Goal: Book appointment/travel/reservation

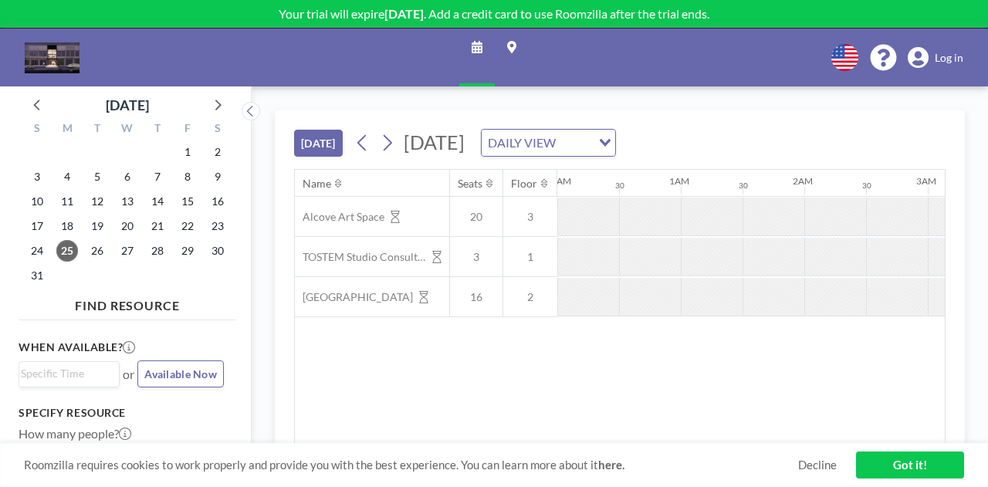
scroll to position [0, 1049]
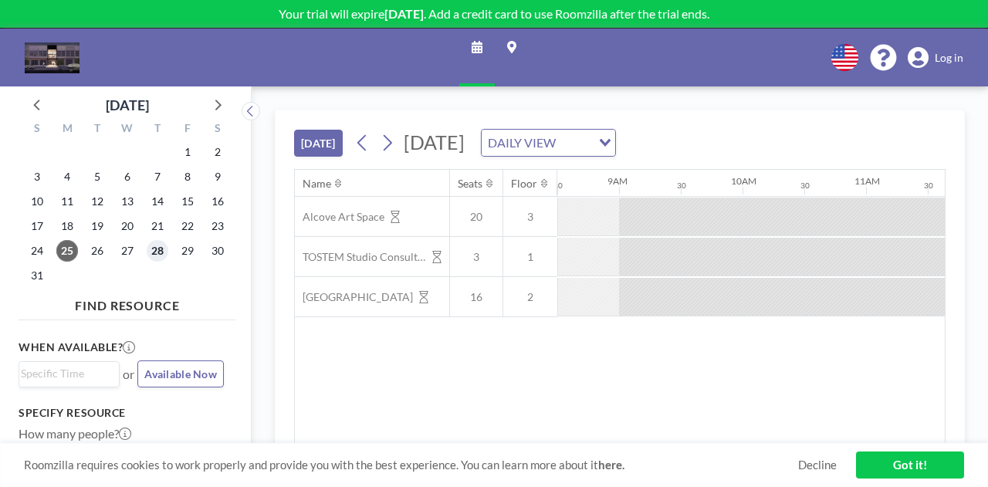
click at [161, 253] on span "28" at bounding box center [158, 251] width 22 height 22
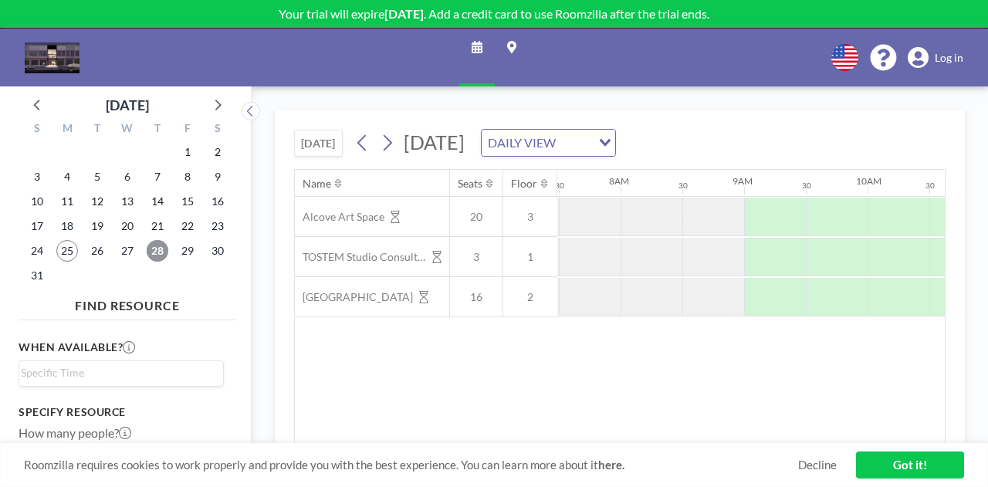
scroll to position [0, 926]
click at [161, 374] on input "Search for option" at bounding box center [118, 373] width 194 height 19
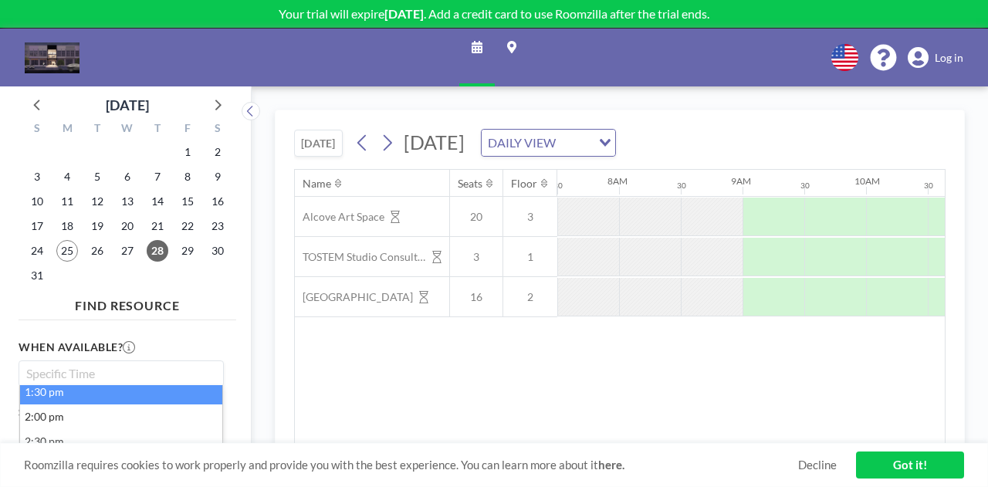
scroll to position [226, 0]
click at [93, 399] on li "1:30 pm" at bounding box center [121, 397] width 202 height 25
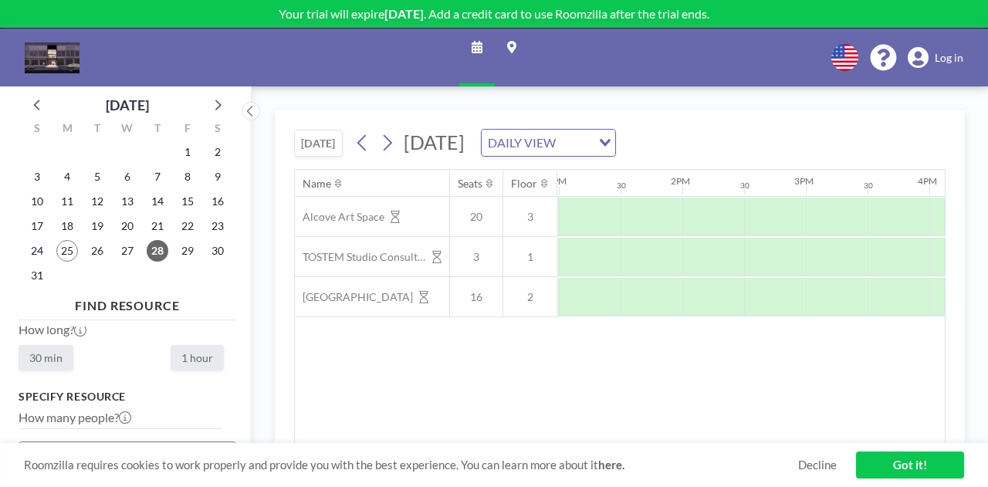
scroll to position [0, 1605]
click at [184, 362] on label "1 hour" at bounding box center [197, 357] width 53 height 25
radio input "true"
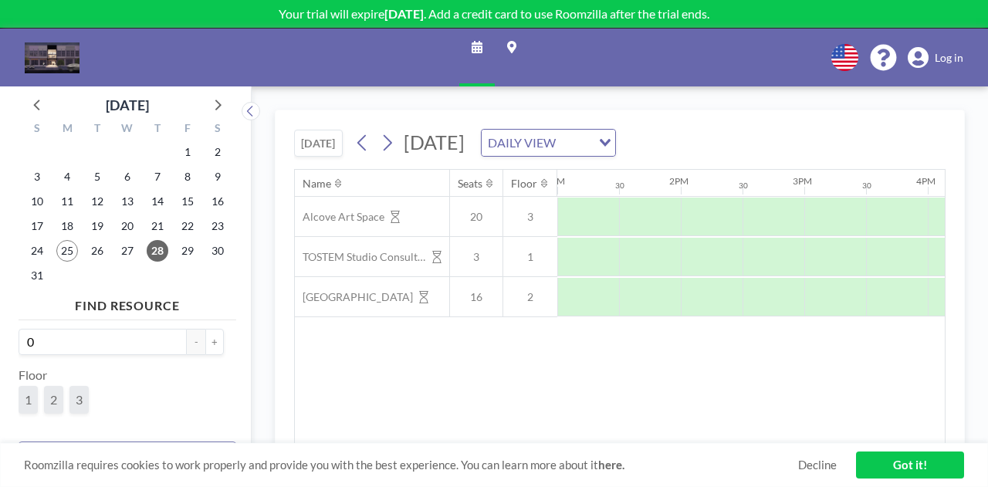
scroll to position [154, 0]
click at [208, 360] on button "+" at bounding box center [214, 364] width 19 height 26
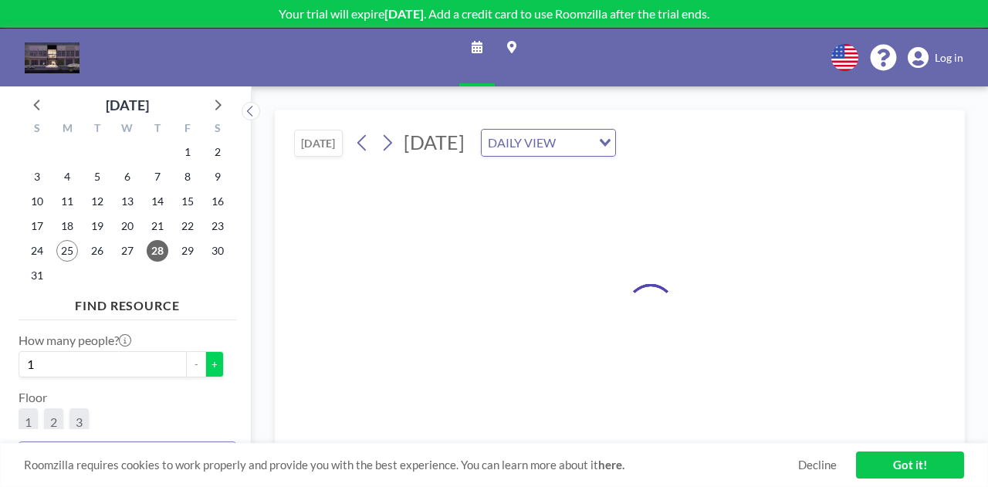
click at [208, 360] on button "+" at bounding box center [214, 364] width 19 height 26
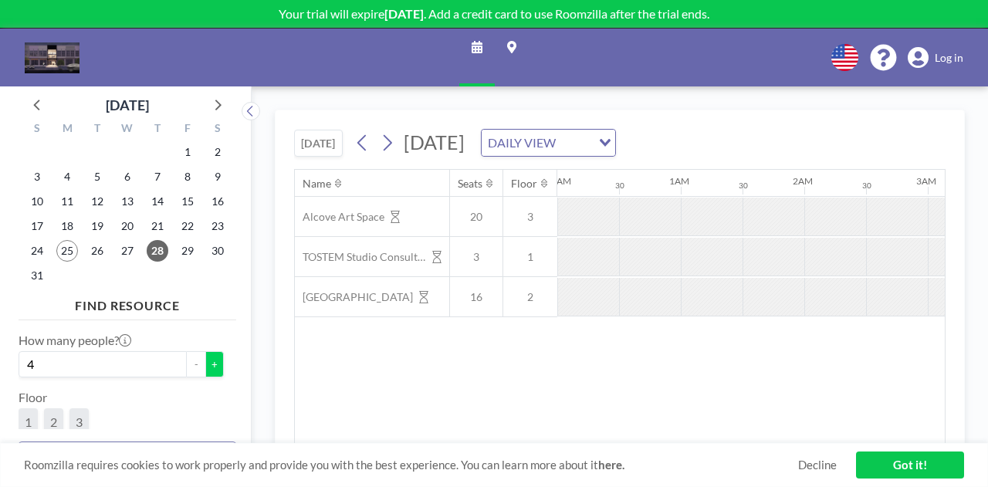
click at [208, 360] on button "+" at bounding box center [214, 364] width 19 height 26
type input "6"
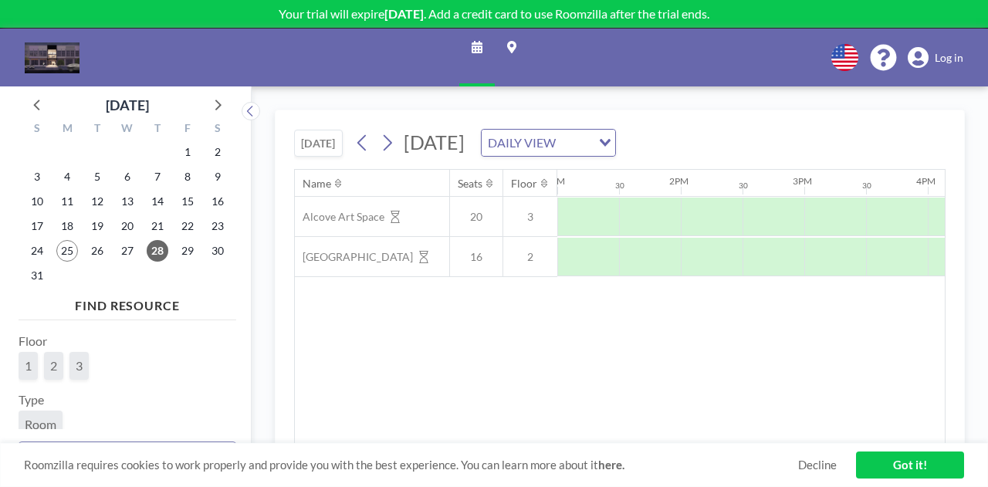
scroll to position [231, 0]
click at [59, 346] on span "2" at bounding box center [53, 345] width 19 height 28
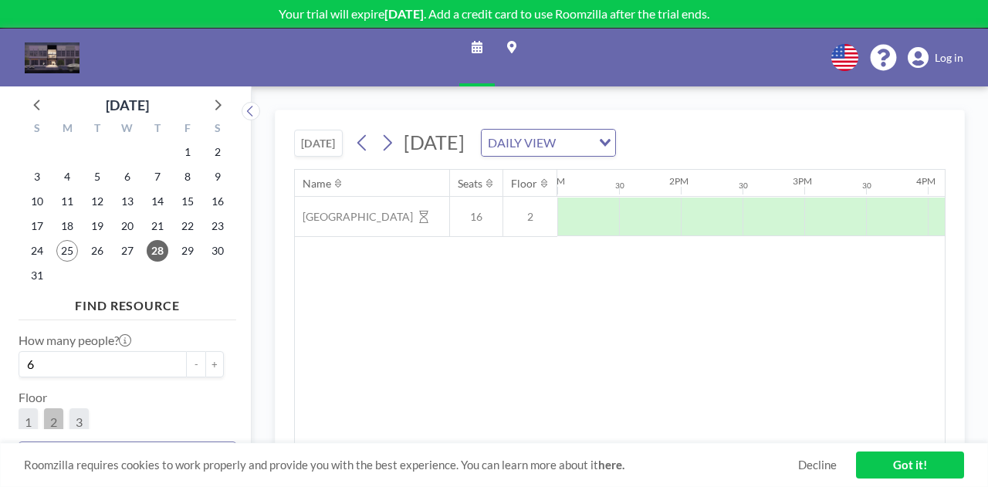
scroll to position [281, 0]
click at [51, 359] on span "Room" at bounding box center [41, 353] width 32 height 15
click at [104, 410] on input "Search for option" at bounding box center [118, 413] width 194 height 20
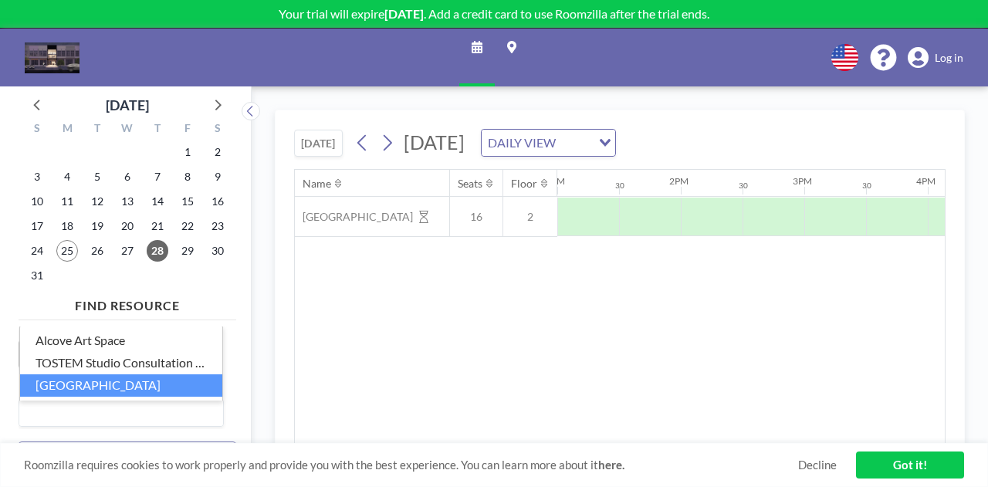
click at [107, 384] on li "[GEOGRAPHIC_DATA]" at bounding box center [121, 385] width 202 height 22
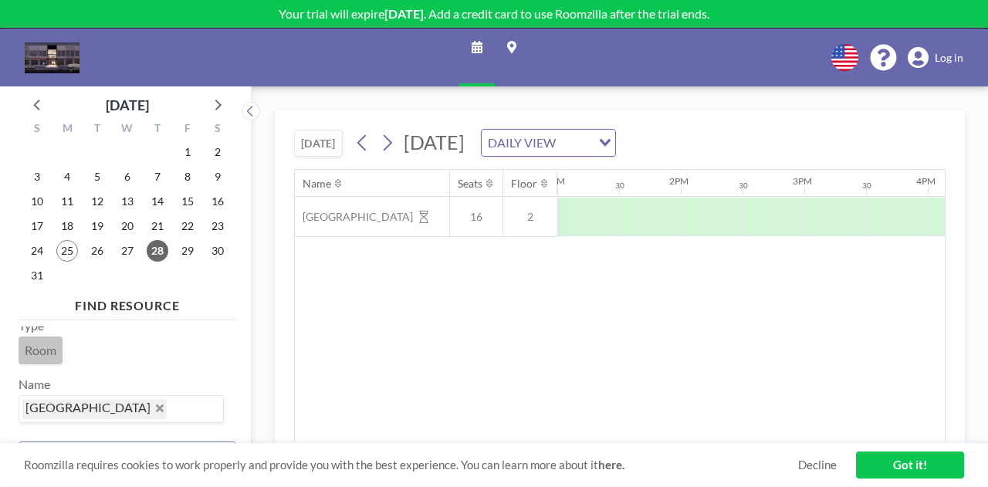
scroll to position [88, 0]
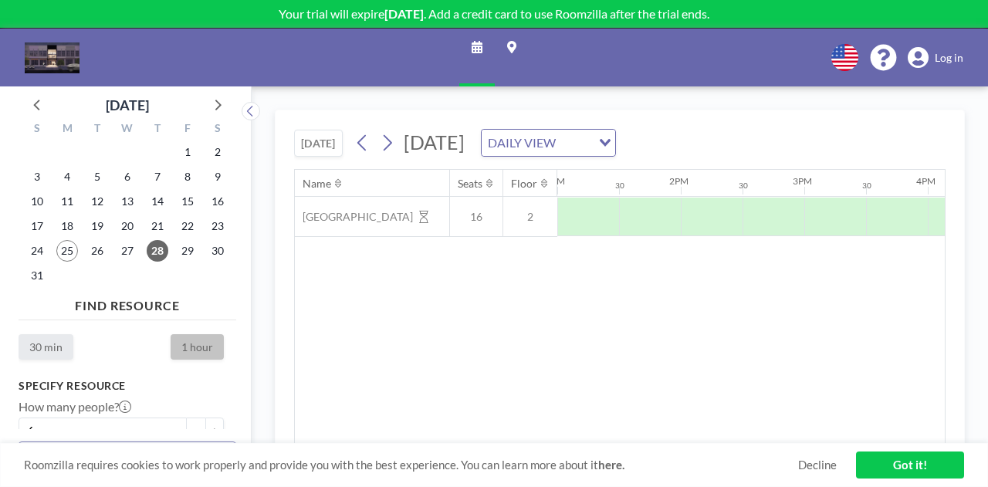
click at [897, 465] on link "Got it!" at bounding box center [910, 464] width 108 height 27
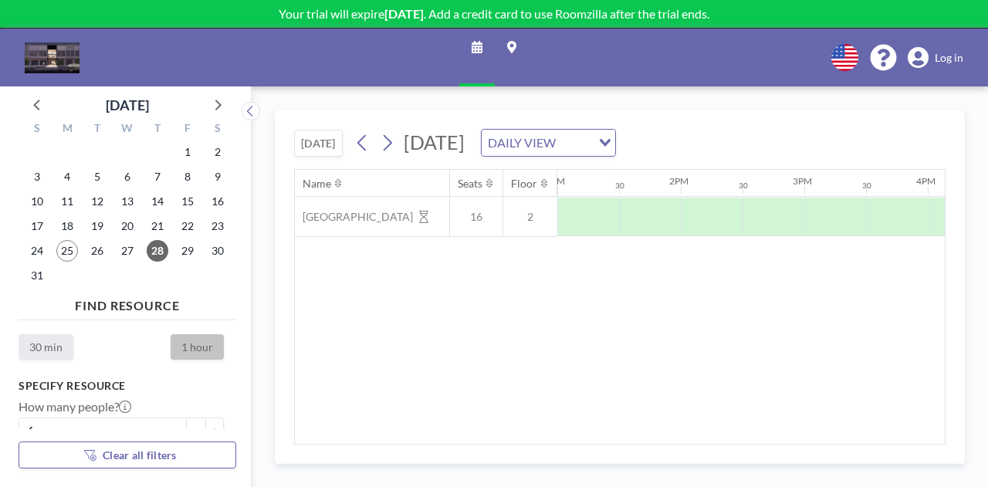
scroll to position [319, 0]
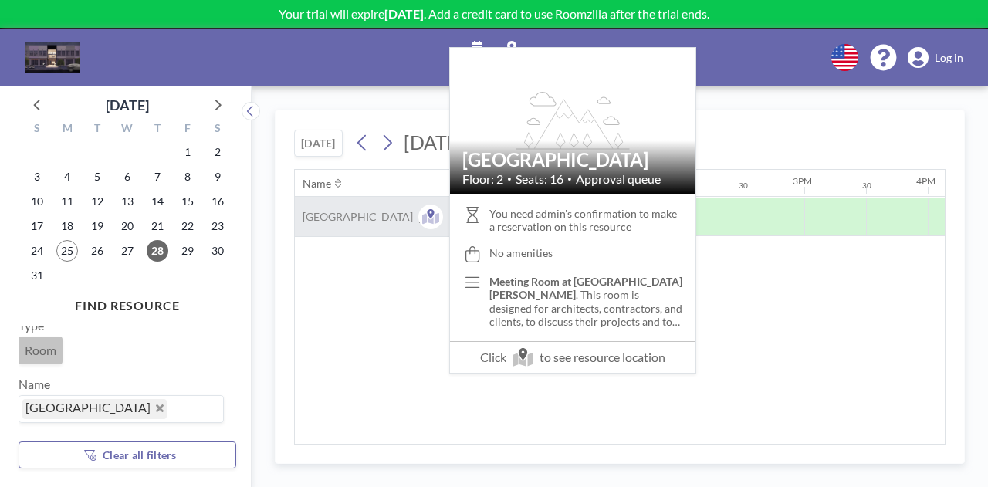
click at [356, 210] on span "[GEOGRAPHIC_DATA]" at bounding box center [354, 217] width 118 height 14
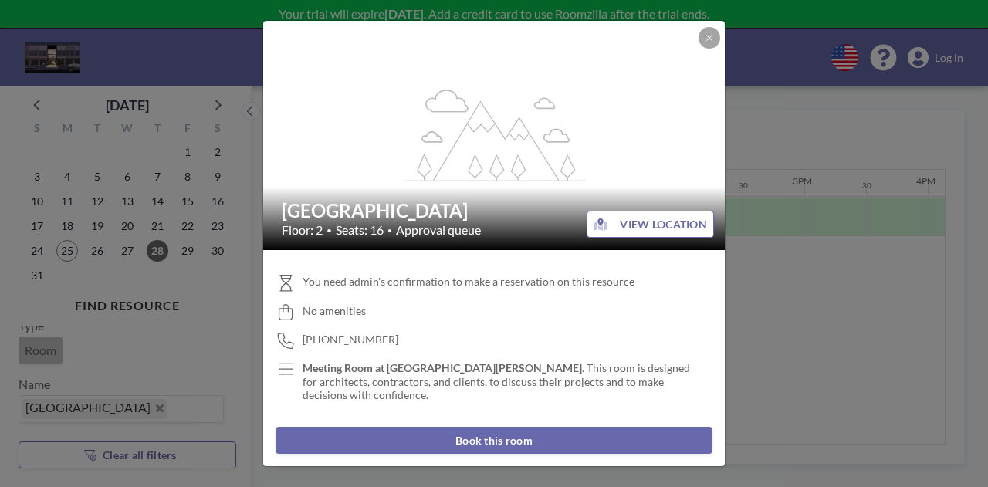
click at [519, 439] on button "Book this room" at bounding box center [493, 440] width 437 height 27
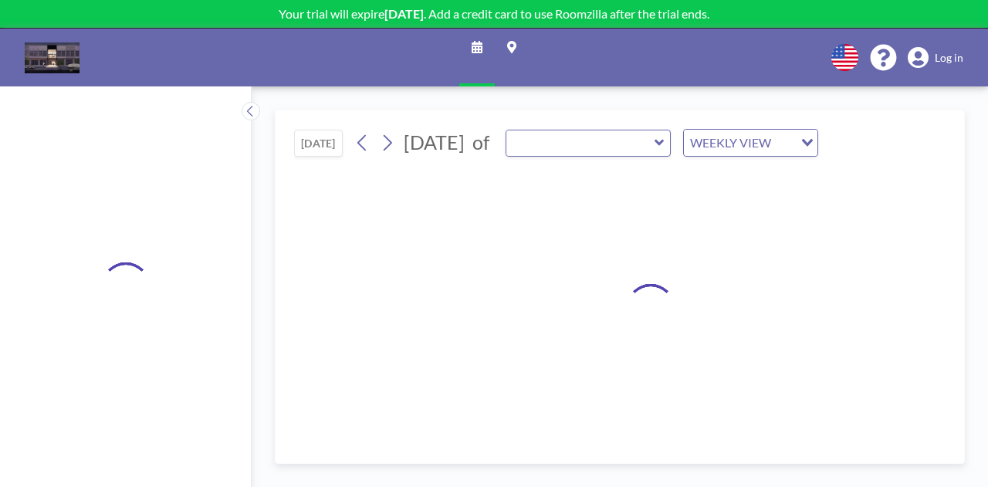
type input "[GEOGRAPHIC_DATA]"
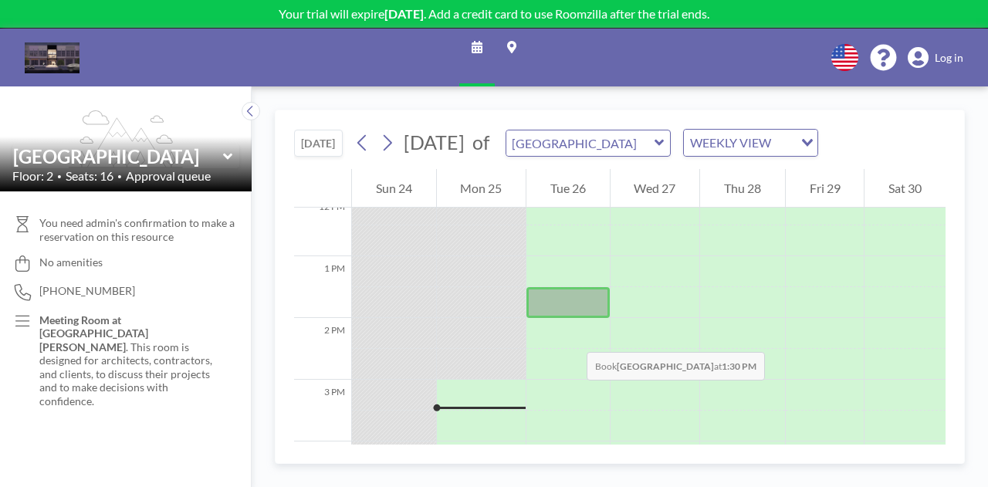
scroll to position [787, 0]
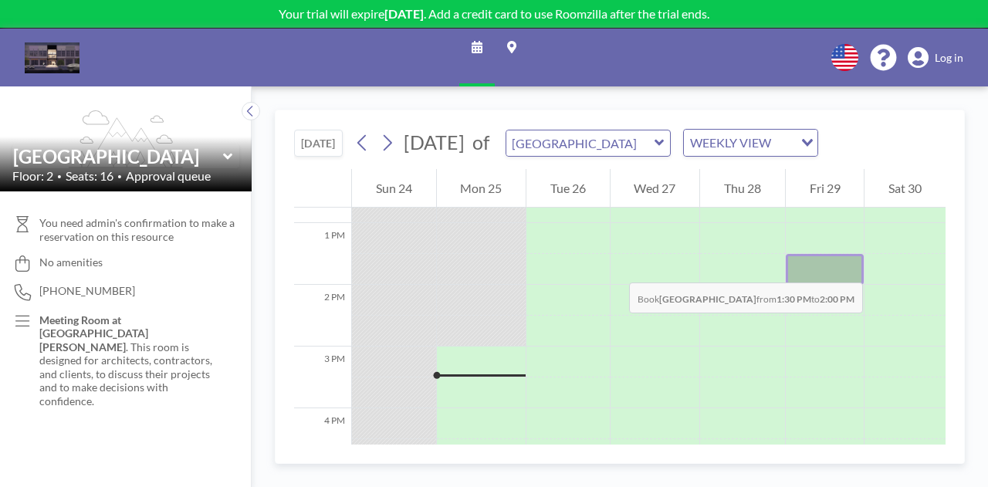
click at [843, 267] on div at bounding box center [825, 269] width 79 height 31
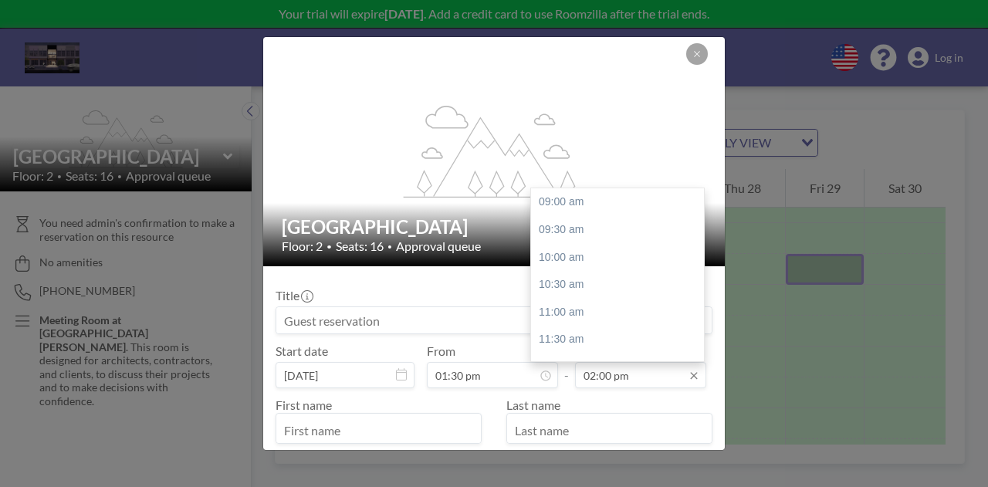
scroll to position [275, 0]
click at [566, 228] on div "02:30 pm" at bounding box center [621, 230] width 181 height 28
type input "02:30 pm"
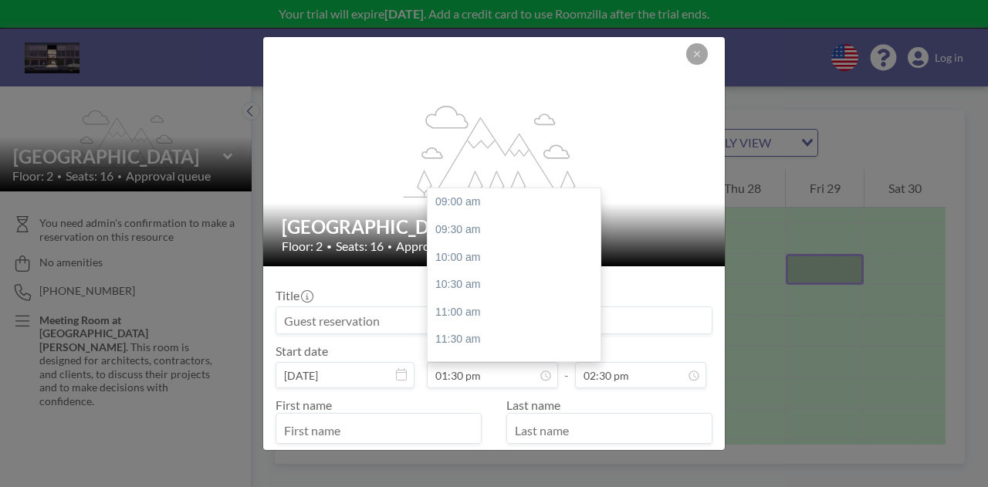
scroll to position [247, 0]
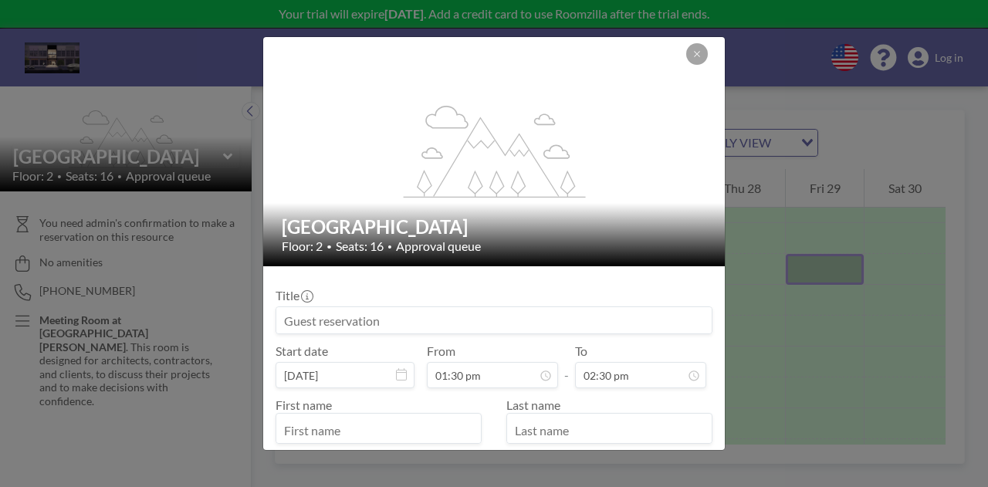
click at [423, 438] on input "text" at bounding box center [378, 430] width 204 height 26
type input "Mave"
click at [546, 418] on input "text" at bounding box center [609, 430] width 204 height 26
type input "Incognitive"
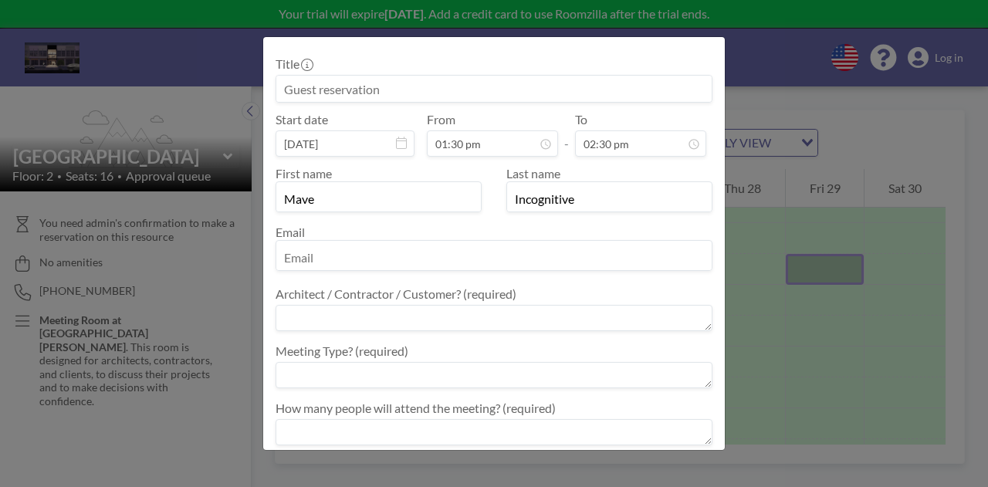
click at [379, 248] on input "email" at bounding box center [493, 257] width 435 height 26
type input "litech.project57@gmail.com"
click at [457, 321] on textarea at bounding box center [493, 318] width 437 height 26
click at [702, 327] on textarea at bounding box center [493, 318] width 437 height 26
click at [698, 325] on textarea at bounding box center [493, 318] width 437 height 26
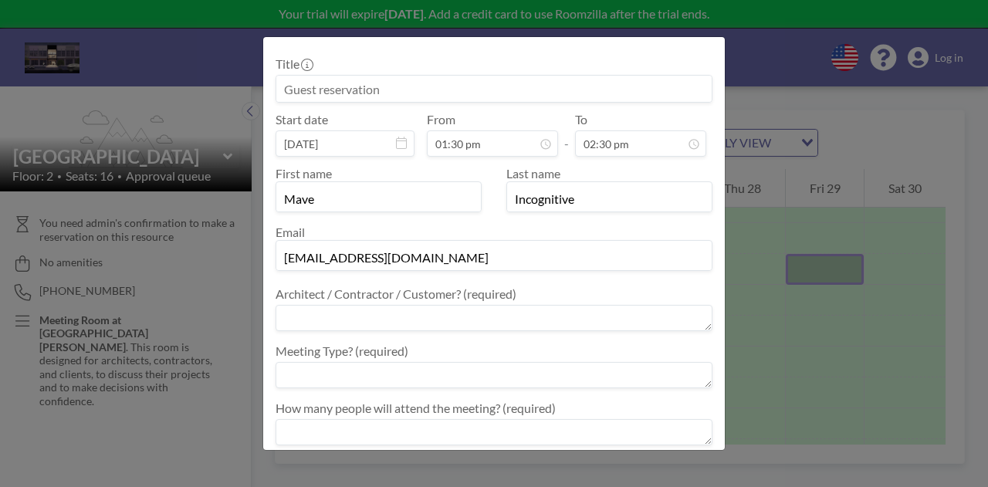
drag, startPoint x: 692, startPoint y: 320, endPoint x: 573, endPoint y: 309, distance: 119.3
click at [688, 319] on textarea at bounding box center [493, 318] width 437 height 26
drag, startPoint x: 562, startPoint y: 309, endPoint x: 451, endPoint y: 311, distance: 111.1
click at [549, 310] on textarea at bounding box center [493, 318] width 437 height 26
click at [380, 315] on textarea at bounding box center [493, 318] width 437 height 26
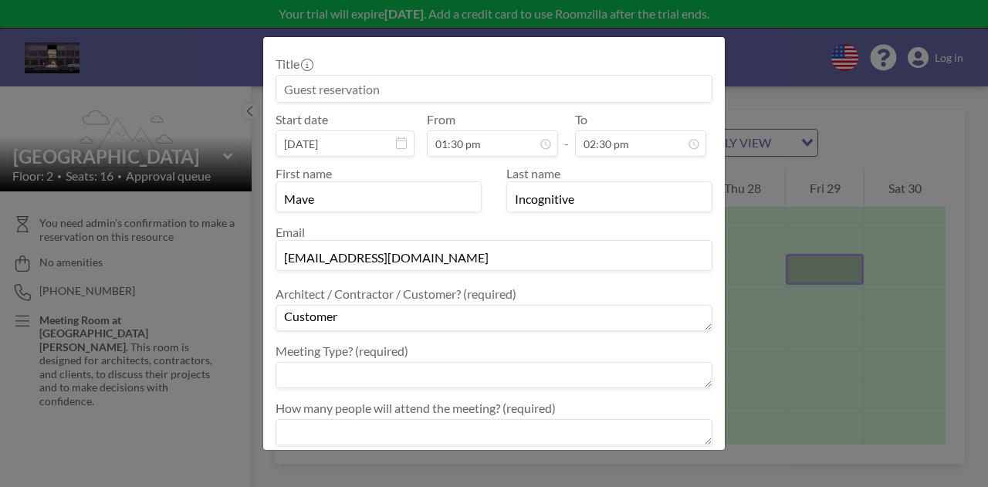
type textarea "Customer"
click at [409, 374] on textarea at bounding box center [493, 375] width 437 height 26
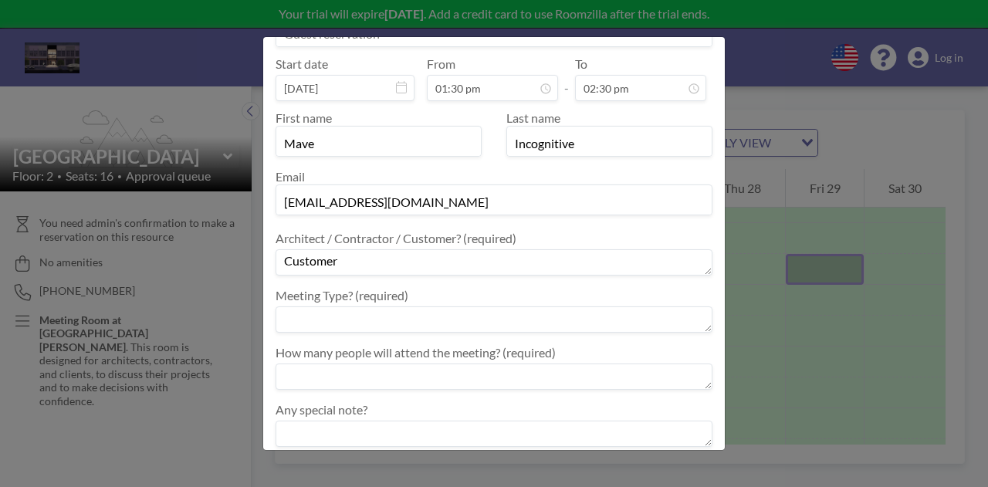
scroll to position [309, 0]
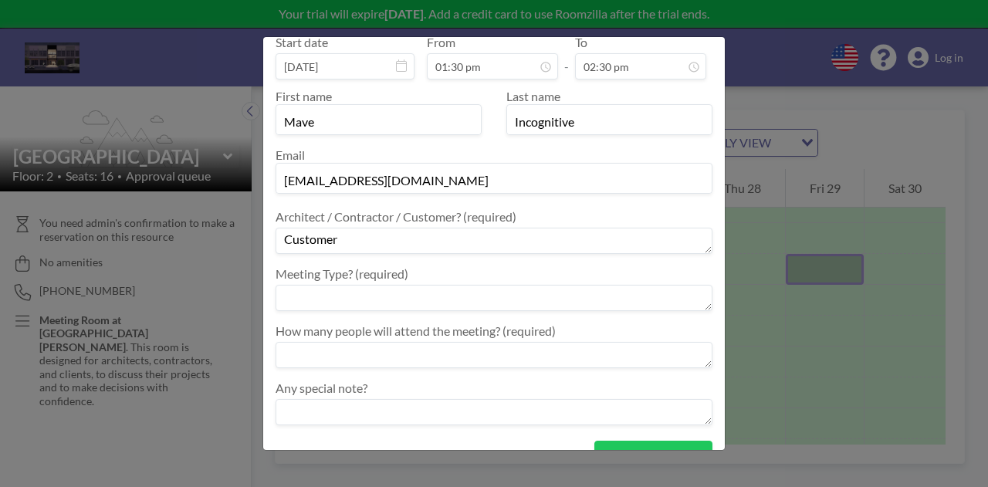
click at [311, 288] on textarea at bounding box center [493, 298] width 437 height 26
type textarea "hjkvkhjbvkjhb"
click at [325, 357] on textarea at bounding box center [493, 355] width 437 height 26
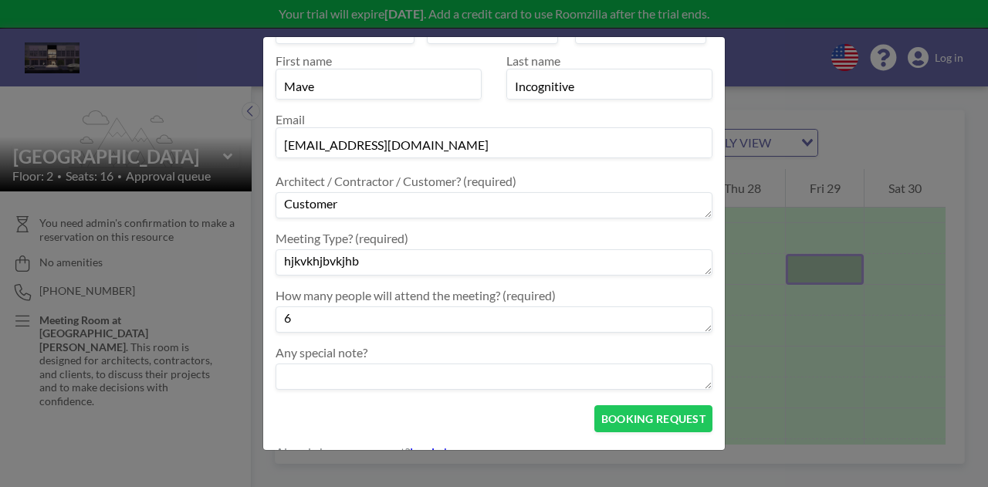
scroll to position [364, 0]
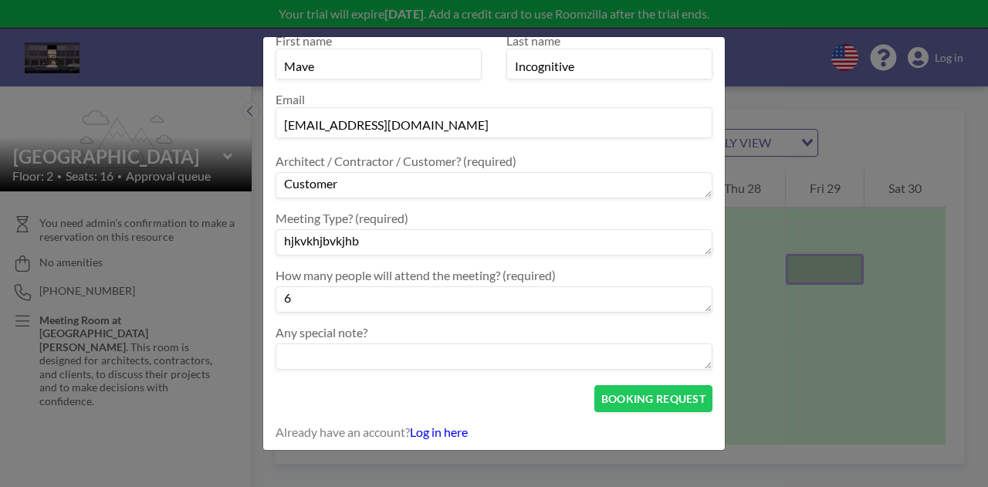
type textarea "6"
click at [514, 360] on textarea at bounding box center [493, 356] width 437 height 26
click at [650, 402] on button "BOOKING REQUEST" at bounding box center [653, 398] width 118 height 27
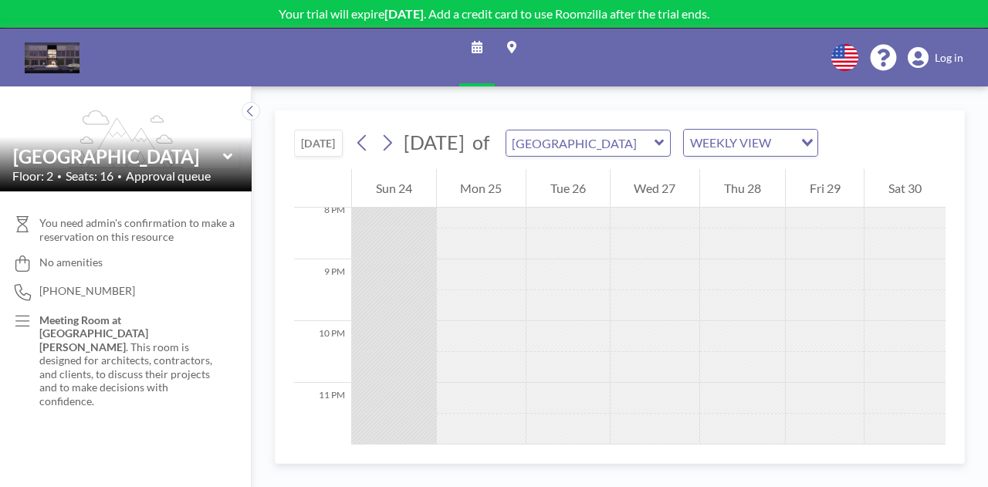
scroll to position [941, 0]
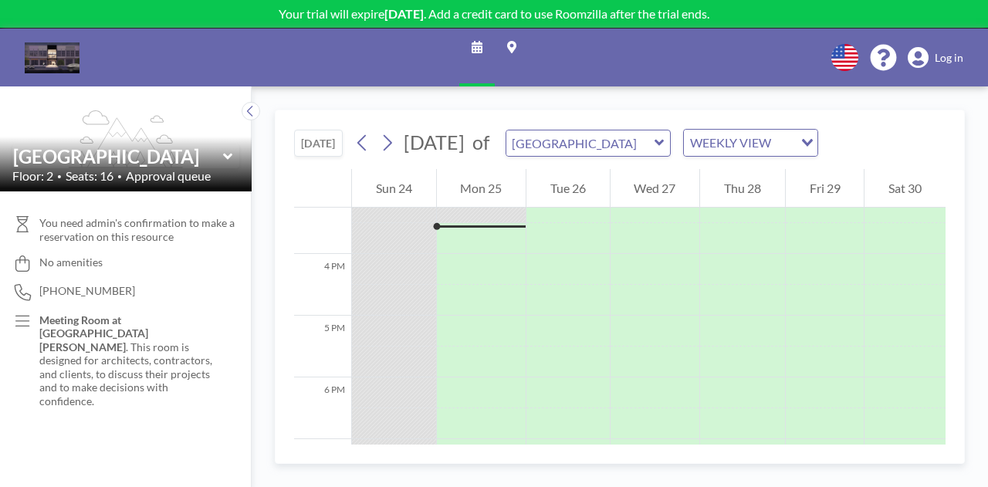
click at [932, 55] on link "Log in" at bounding box center [935, 58] width 56 height 22
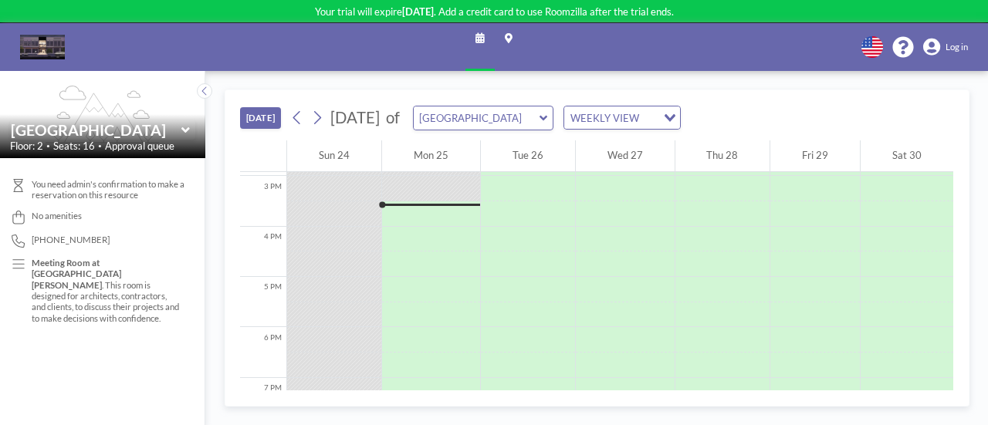
scroll to position [752, 0]
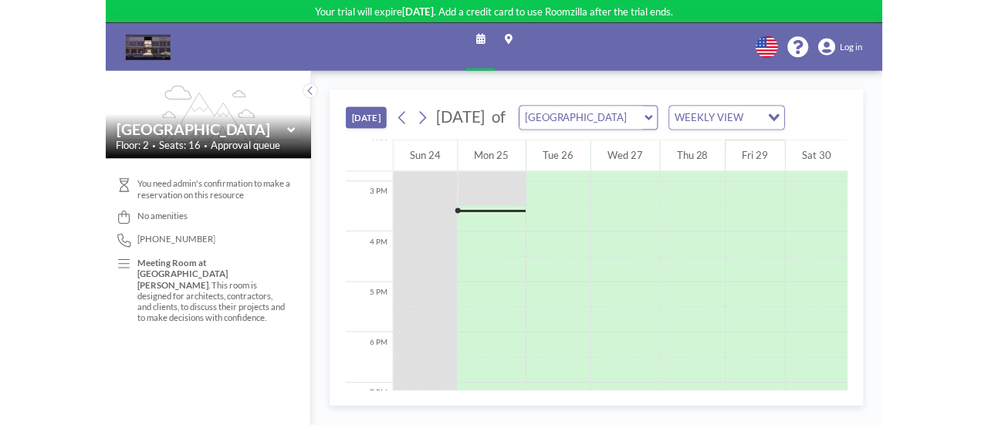
scroll to position [752, 0]
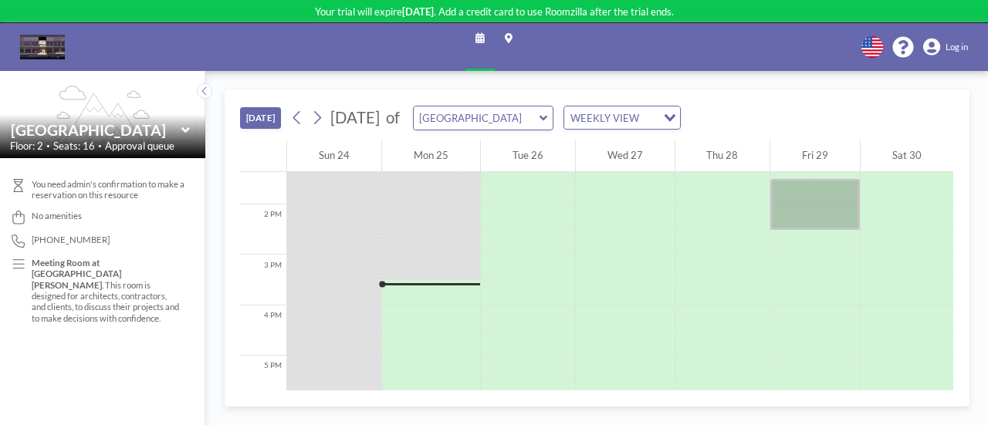
scroll to position [730, 0]
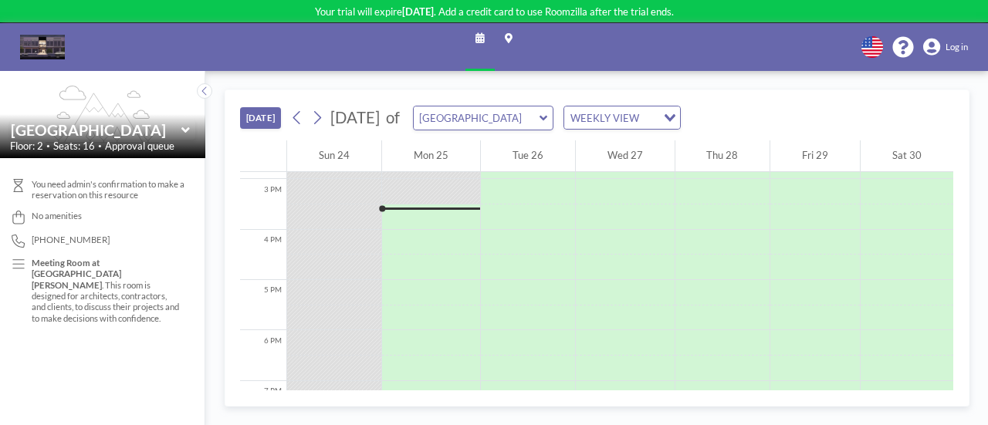
scroll to position [752, 0]
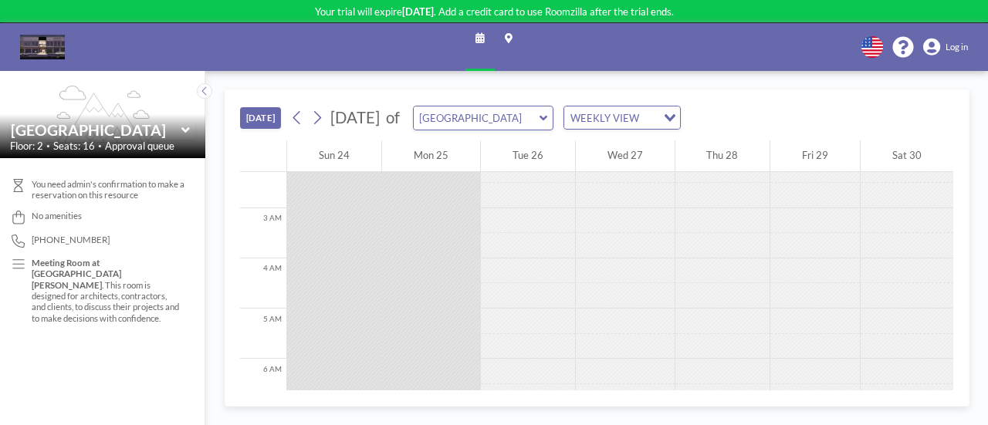
scroll to position [536, 0]
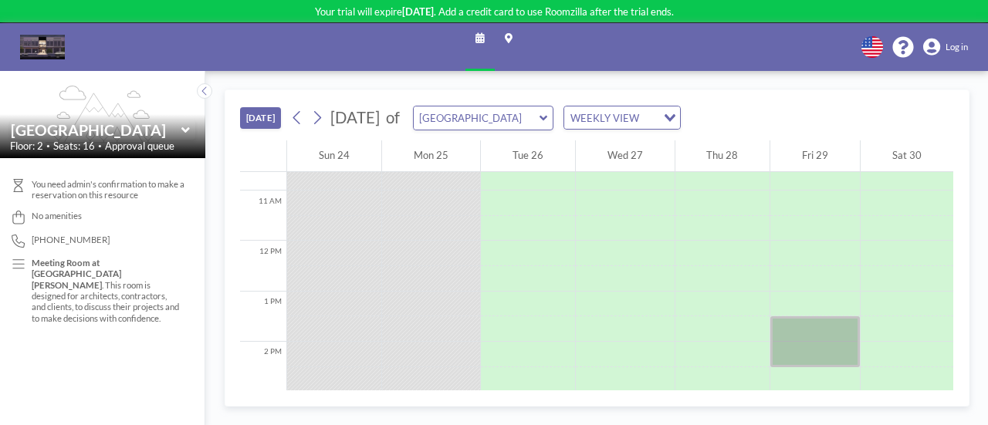
scroll to position [673, 0]
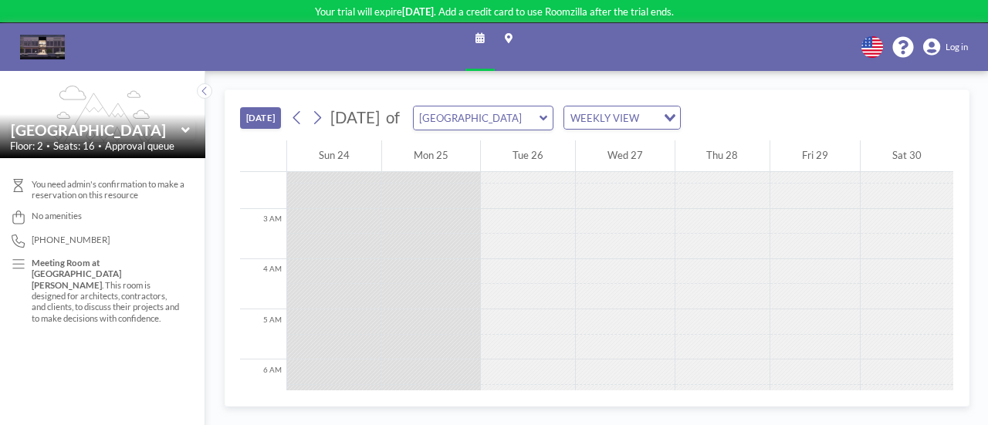
scroll to position [536, 0]
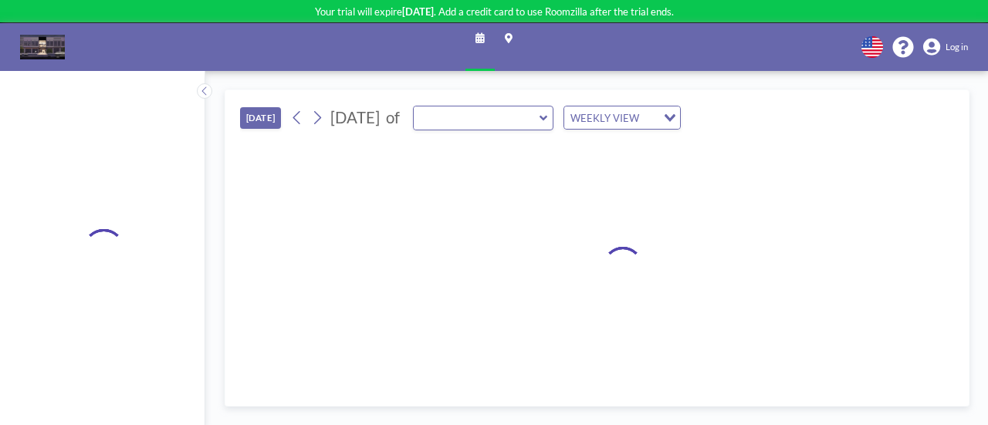
type input "[GEOGRAPHIC_DATA]"
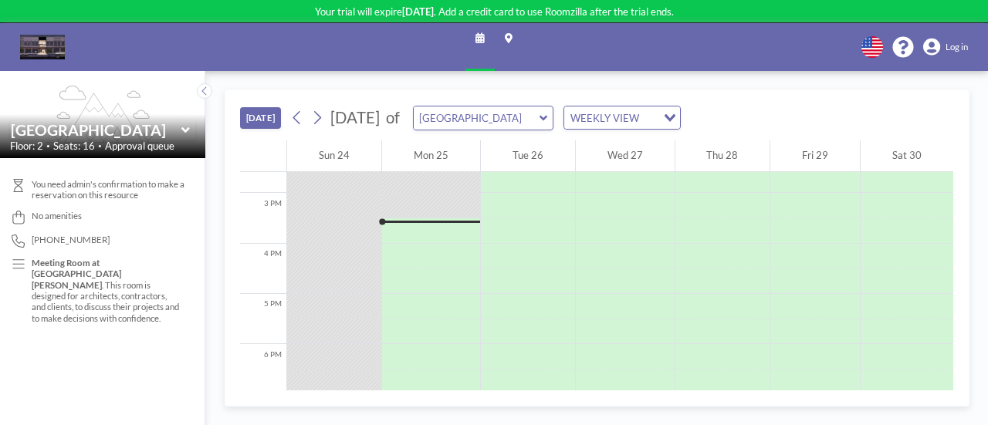
scroll to position [752, 0]
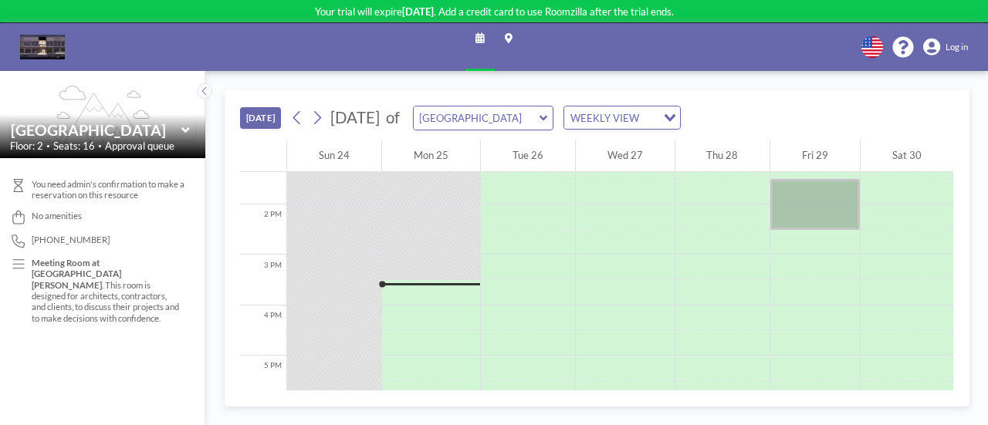
scroll to position [730, 0]
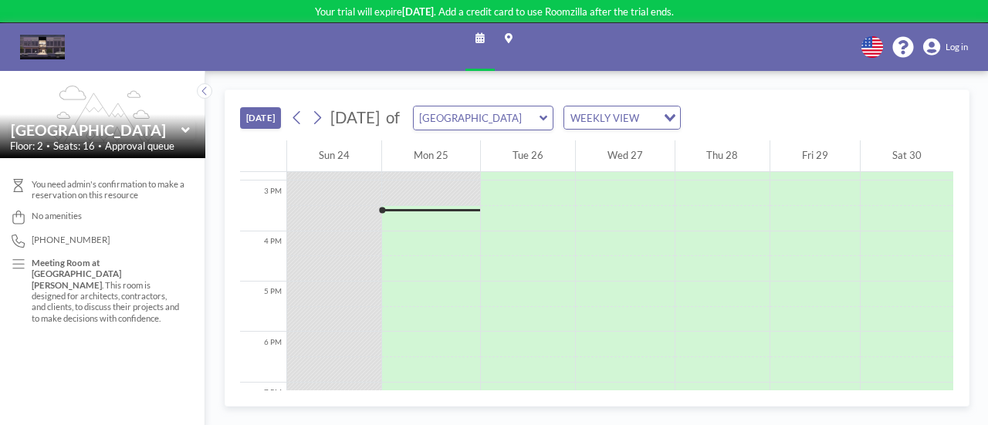
scroll to position [752, 0]
click at [929, 44] on icon at bounding box center [931, 48] width 17 height 18
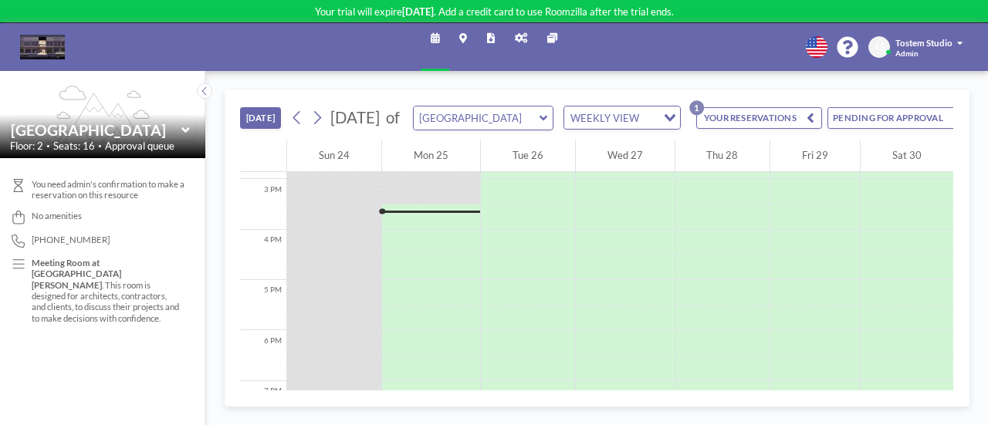
scroll to position [752, 0]
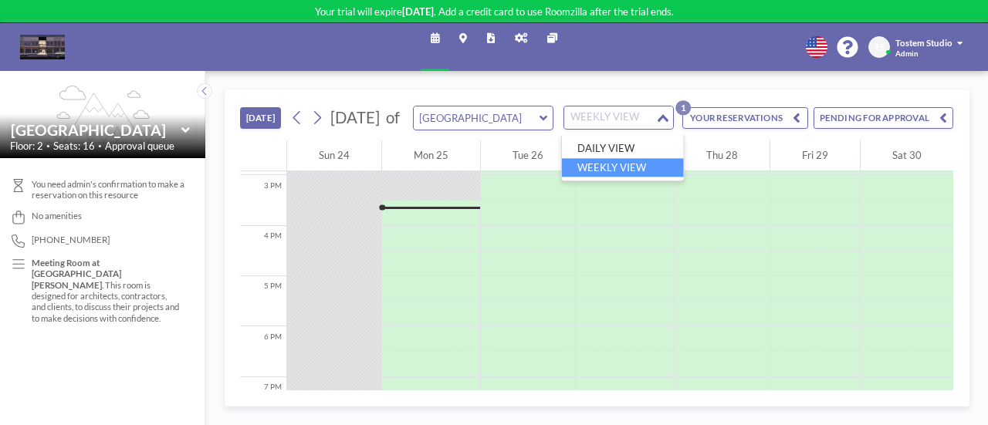
click at [657, 129] on div "WEEKLY VIEW Loading..." at bounding box center [618, 117] width 109 height 23
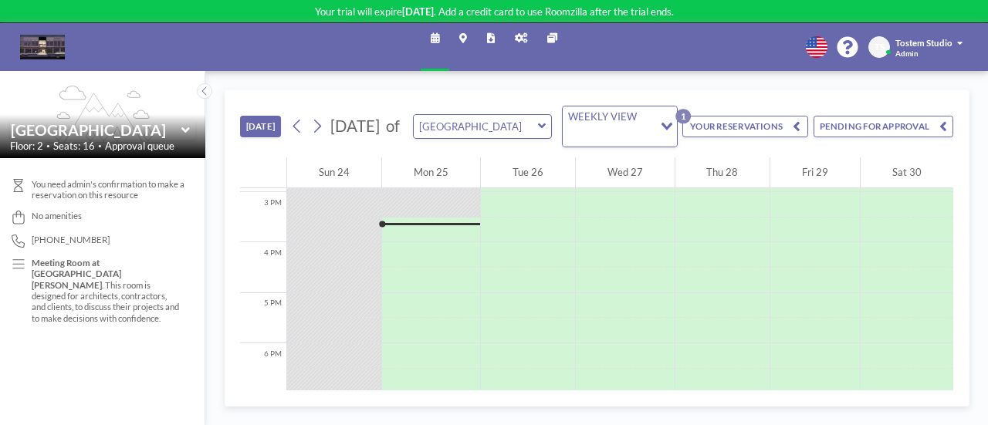
click at [657, 129] on div "WEEKLY VIEW Loading..." at bounding box center [620, 126] width 114 height 40
click at [731, 121] on button "YOUR RESERVATIONS 1" at bounding box center [745, 127] width 126 height 22
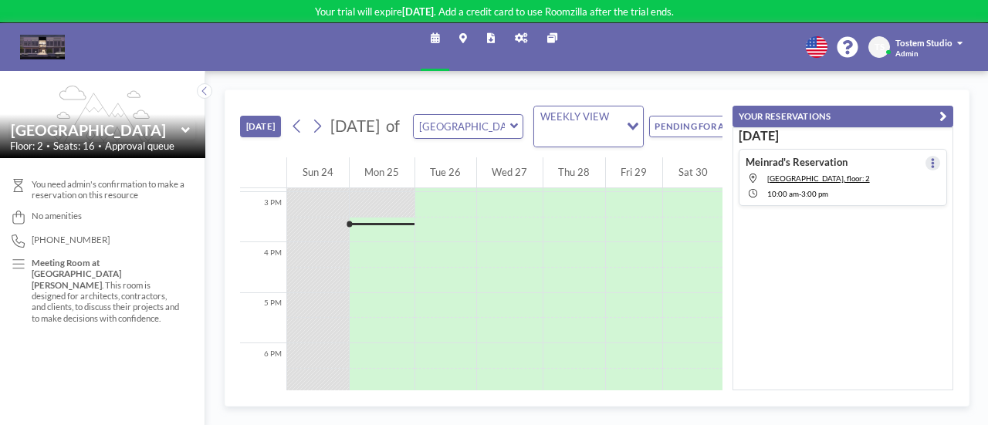
click at [925, 161] on button at bounding box center [932, 163] width 15 height 15
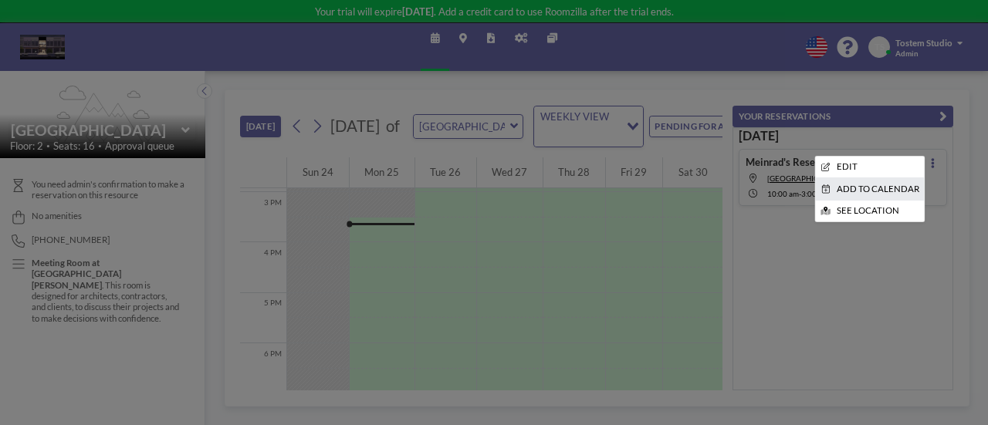
click at [878, 186] on li "ADD TO CALENDAR" at bounding box center [870, 188] width 110 height 21
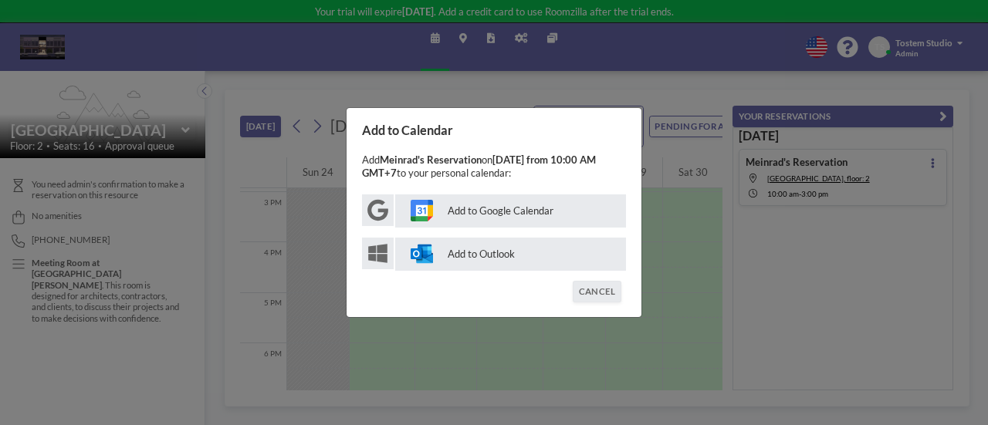
click at [488, 210] on p "Add to Google Calendar" at bounding box center [510, 210] width 231 height 33
click at [597, 291] on button "CANCEL" at bounding box center [597, 292] width 48 height 22
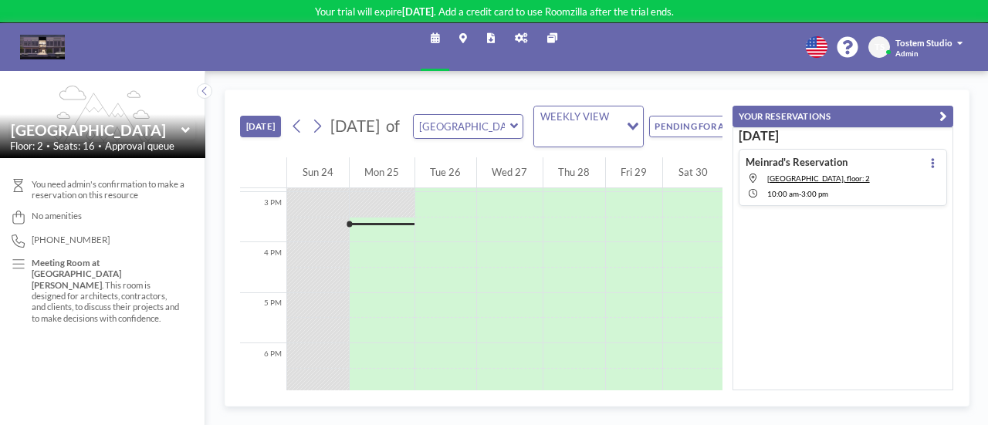
click at [515, 125] on icon at bounding box center [514, 125] width 8 height 5
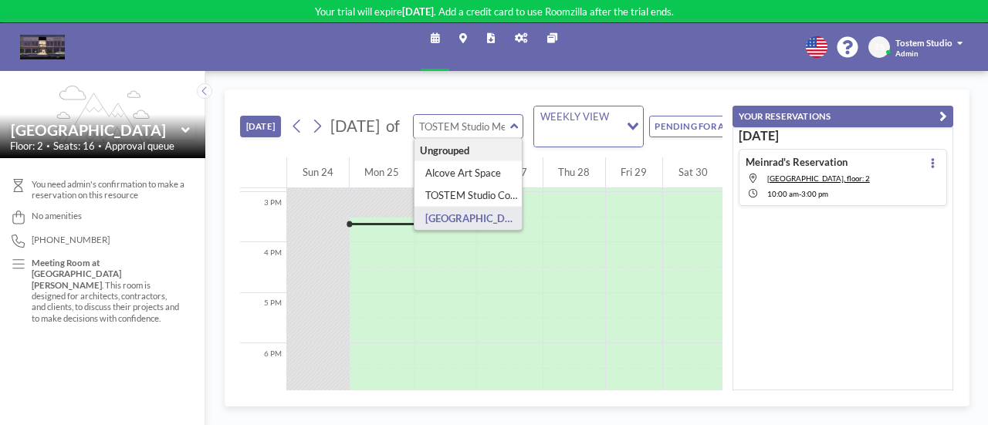
type input "[GEOGRAPHIC_DATA]"
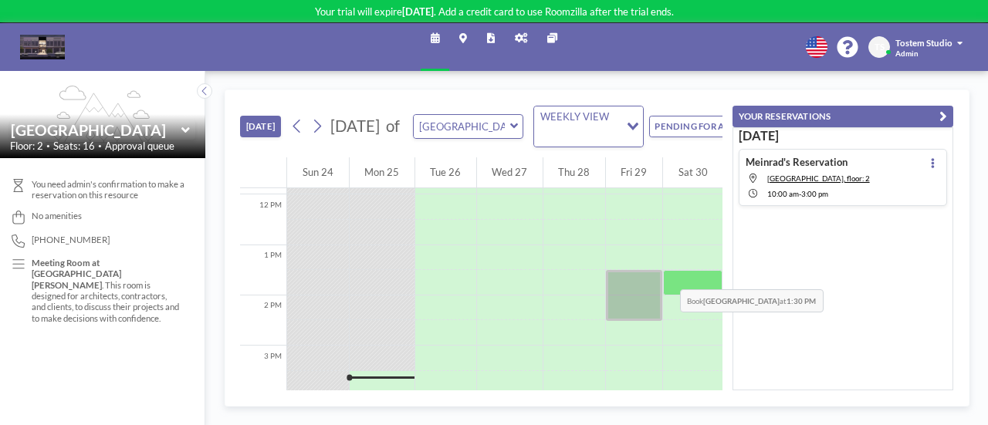
scroll to position [598, 0]
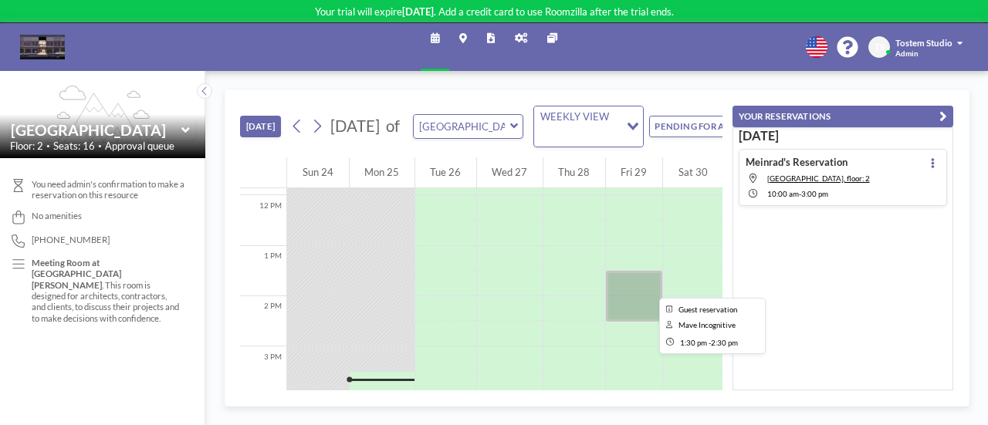
click at [640, 288] on div at bounding box center [634, 296] width 56 height 50
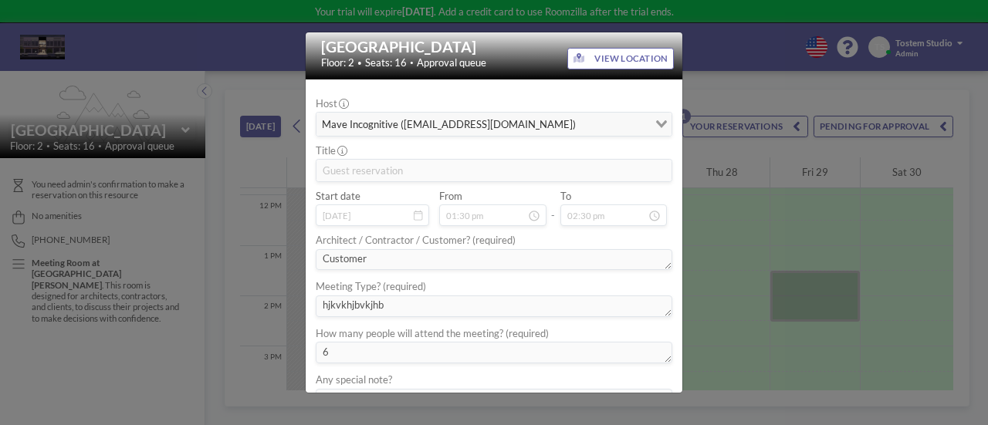
scroll to position [204, 0]
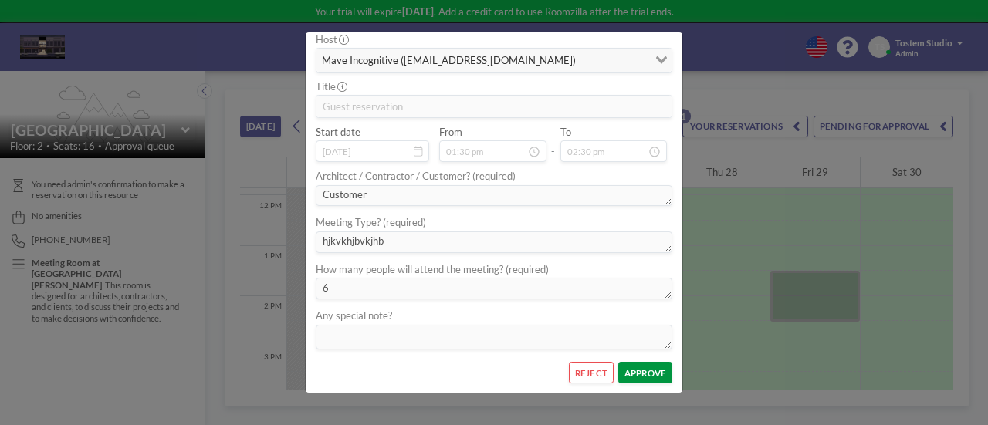
click at [642, 367] on button "APPROVE" at bounding box center [645, 373] width 54 height 22
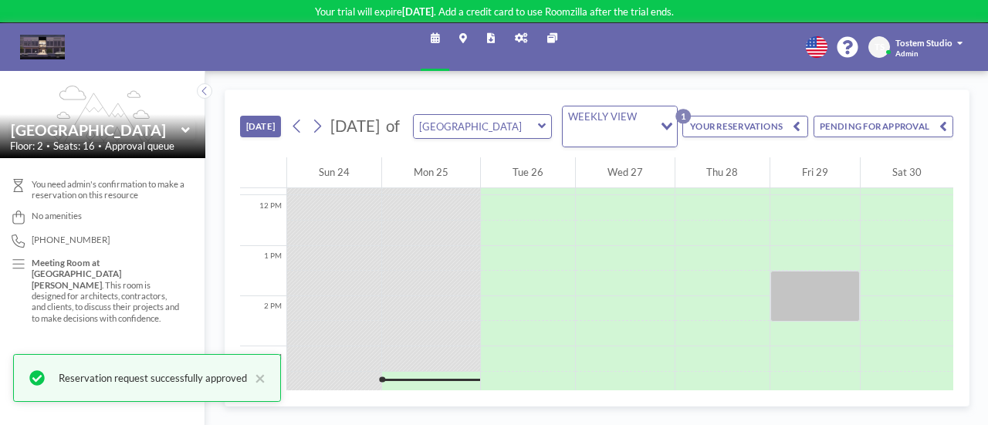
click at [655, 125] on div "WEEKLY VIEW Loading..." at bounding box center [620, 126] width 114 height 40
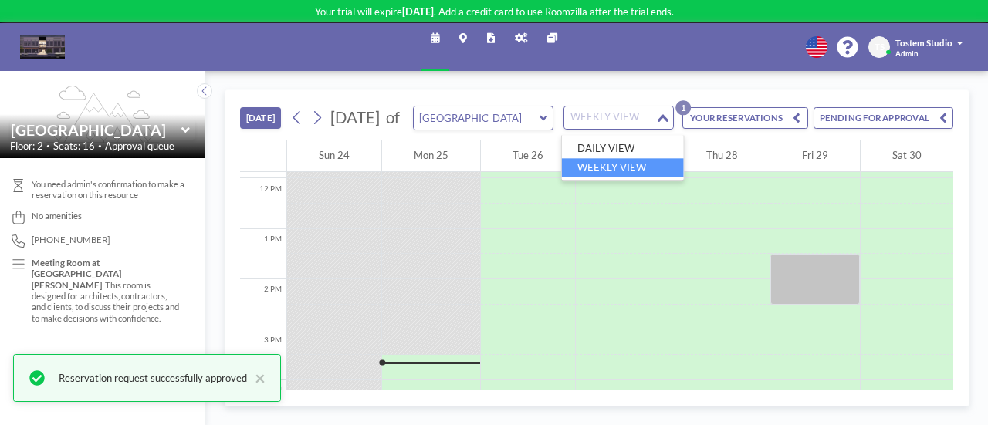
click at [654, 125] on input "Search for option" at bounding box center [610, 118] width 88 height 17
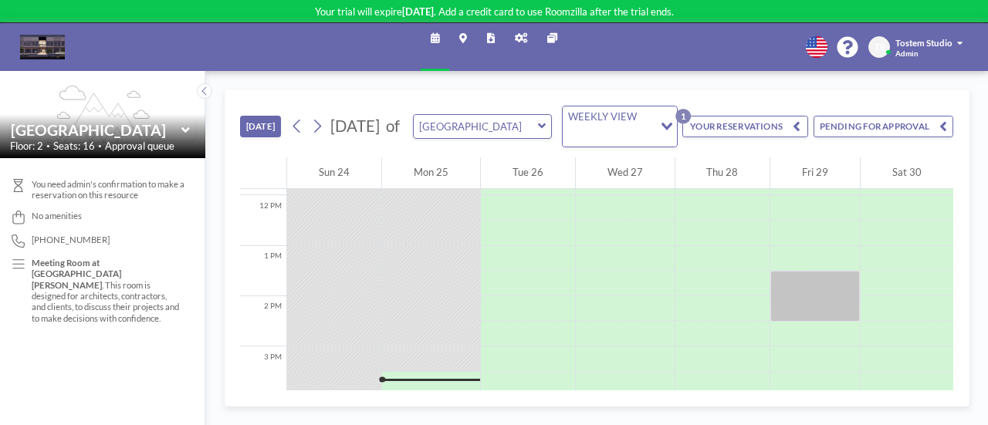
click at [758, 123] on button "YOUR RESERVATIONS 1" at bounding box center [745, 127] width 126 height 22
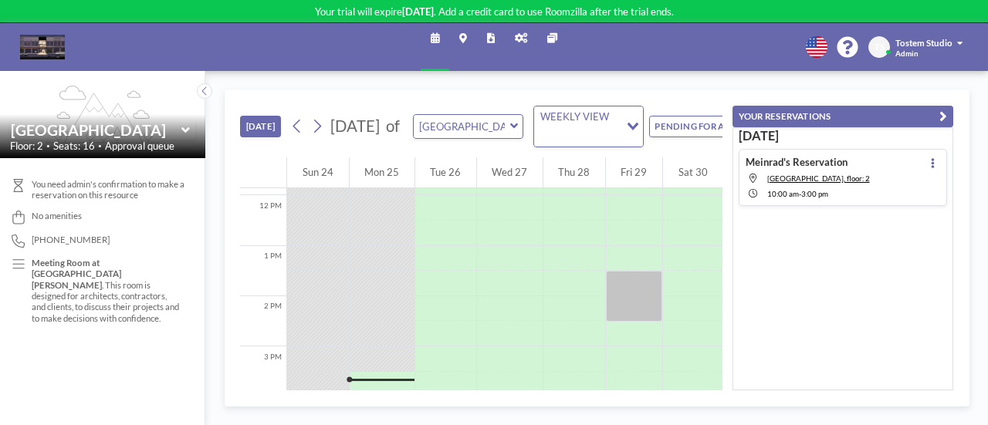
click at [835, 161] on h4 "Meinrad's Reservation" at bounding box center [796, 162] width 102 height 12
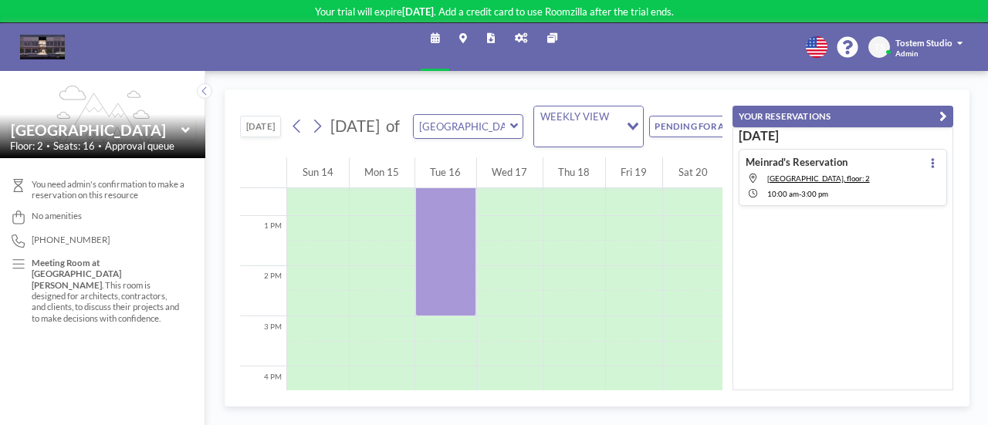
scroll to position [553, 0]
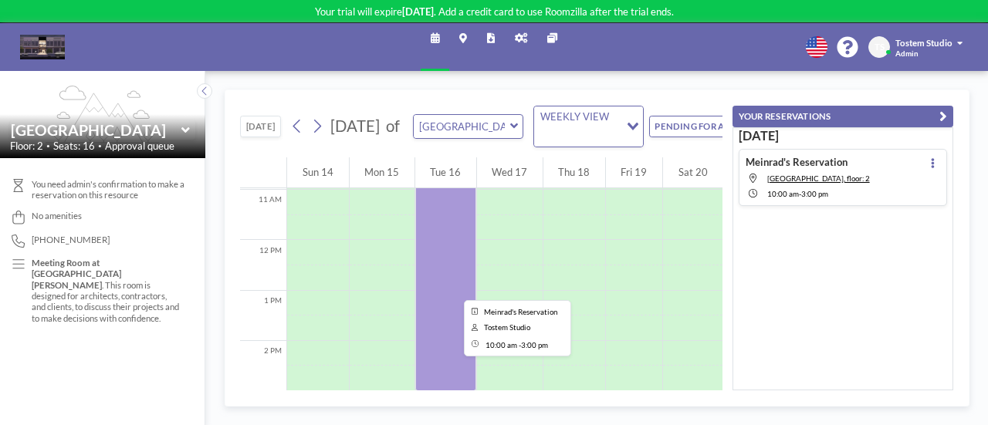
click at [446, 290] on div at bounding box center [445, 266] width 61 height 252
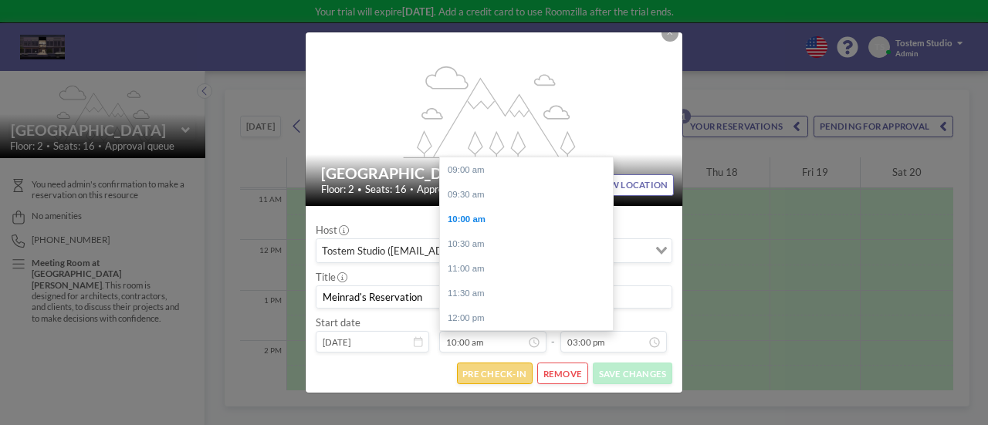
scroll to position [49, 0]
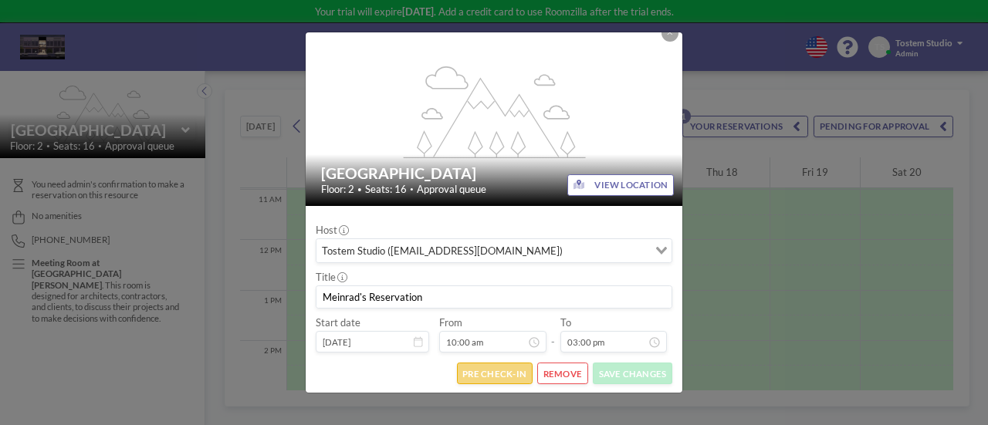
click at [514, 374] on button "PRE CHECK-IN" at bounding box center [495, 374] width 76 height 22
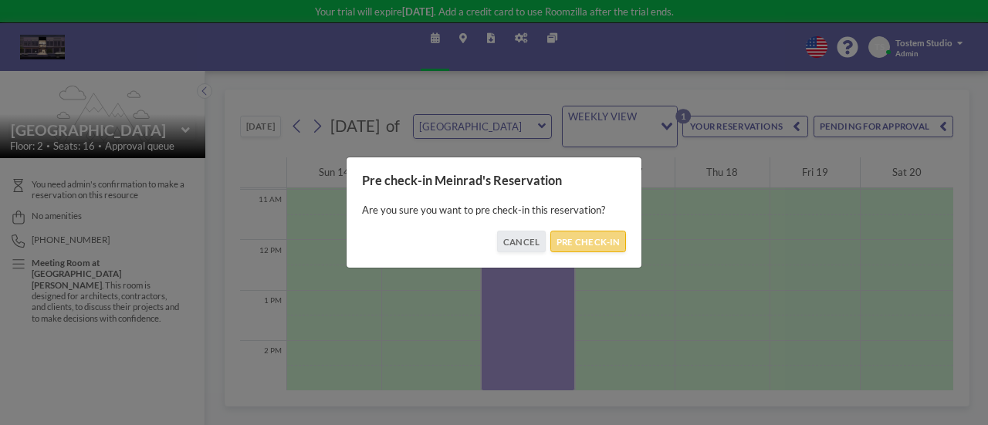
click at [590, 238] on button "PRE CHECK-IN" at bounding box center [588, 242] width 76 height 22
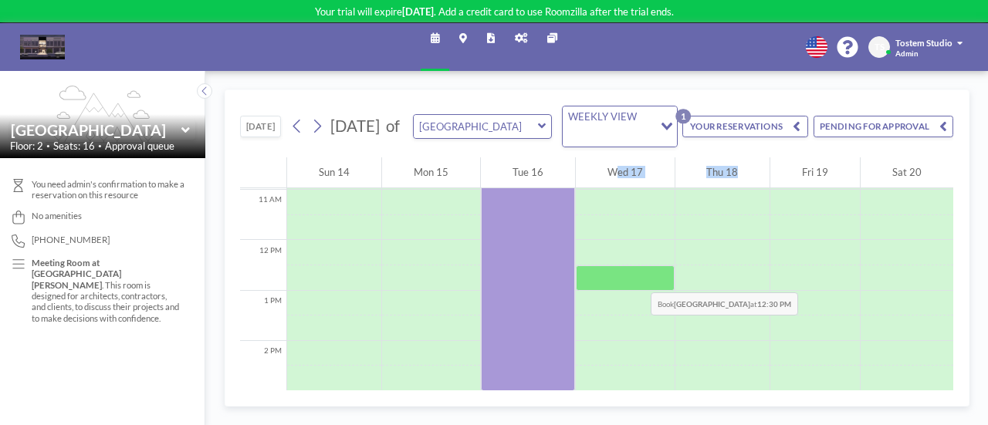
click at [715, 264] on div "12 AM 1 AM 2 AM 3 AM 4 AM 5 AM 6 AM 7 AM 8 AM 9 AM 10 AM 11 AM 12 PM 1 PM 2 PM …" at bounding box center [596, 224] width 713 height 1241
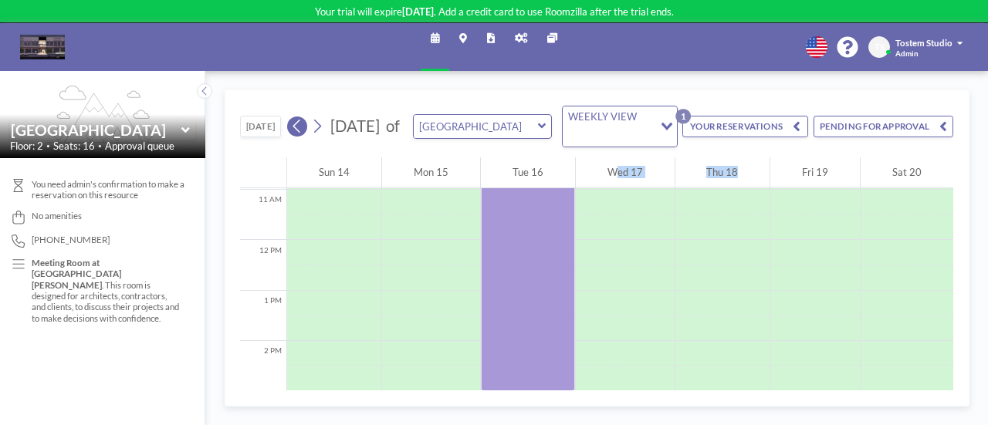
click at [304, 128] on button at bounding box center [297, 127] width 20 height 20
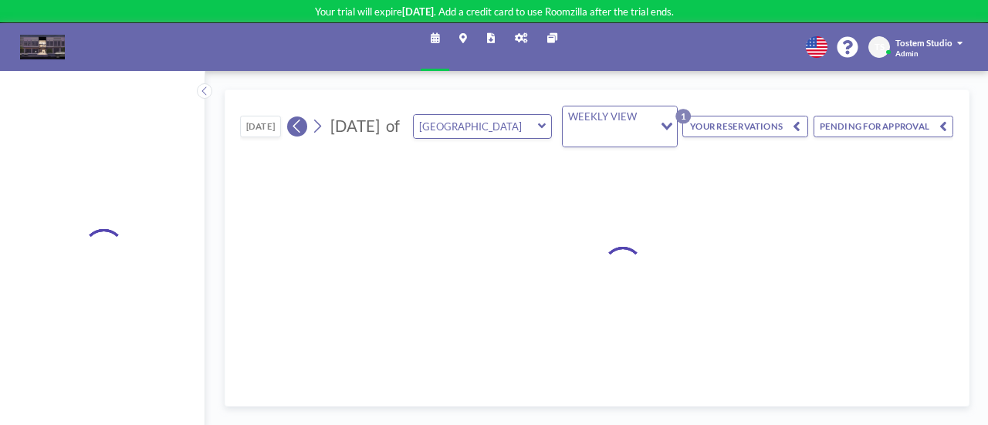
click at [304, 128] on button at bounding box center [297, 127] width 20 height 20
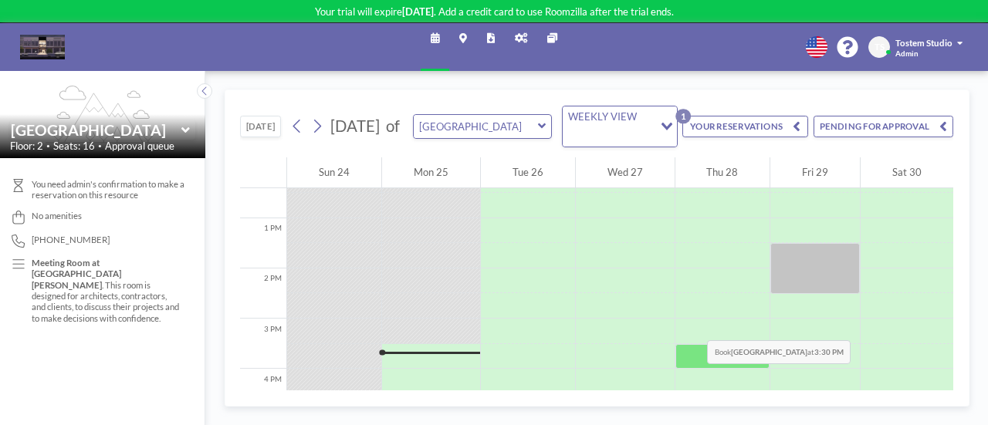
scroll to position [598, 0]
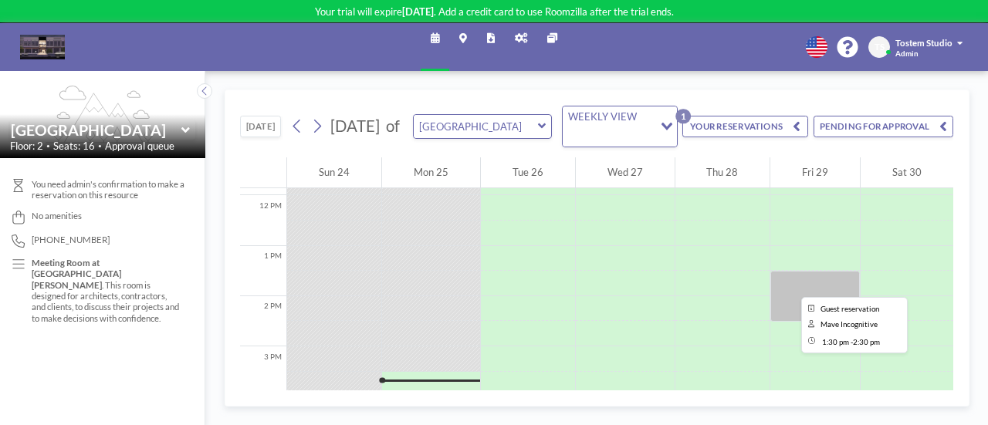
click at [781, 287] on div at bounding box center [815, 296] width 90 height 50
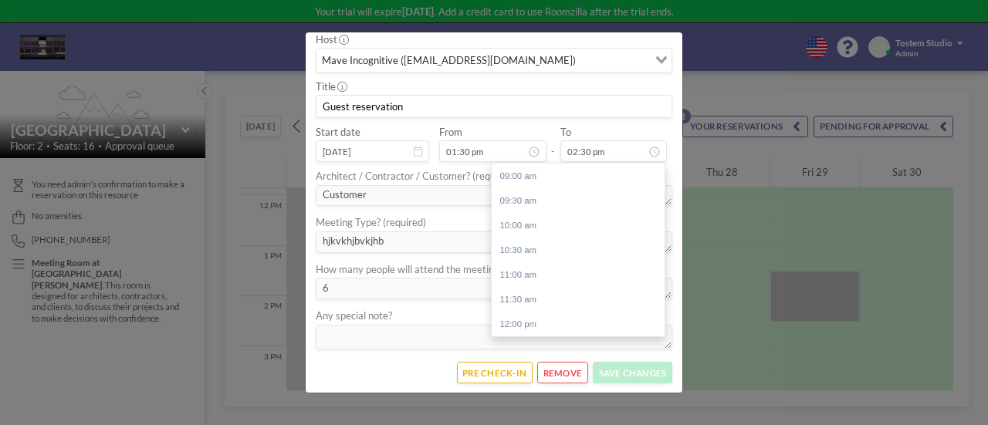
scroll to position [272, 0]
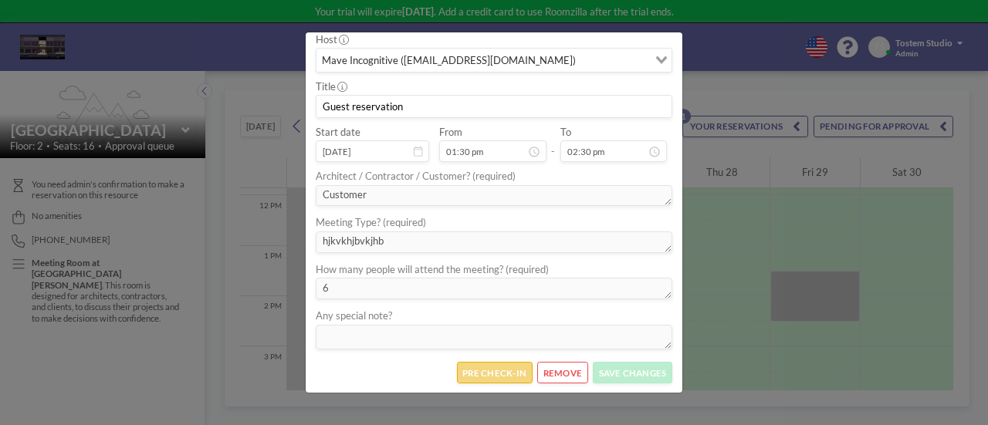
click at [515, 366] on button "PRE CHECK-IN" at bounding box center [495, 373] width 76 height 22
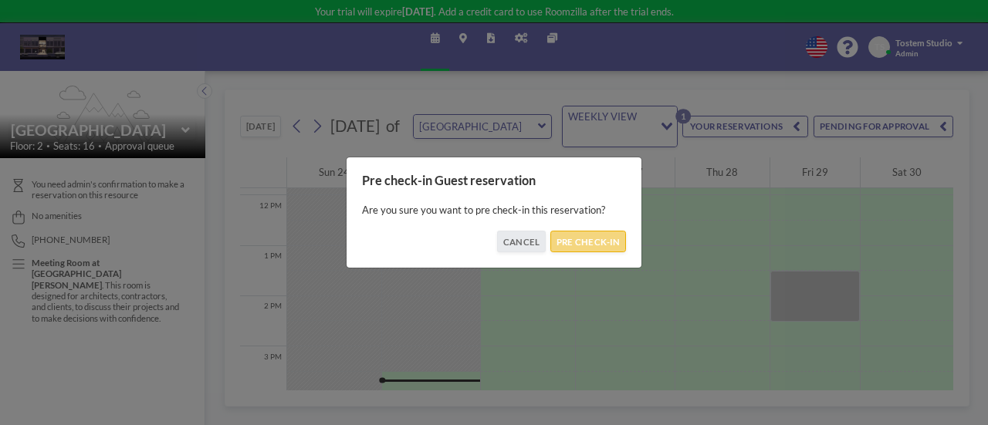
click at [590, 235] on button "PRE CHECK-IN" at bounding box center [588, 242] width 76 height 22
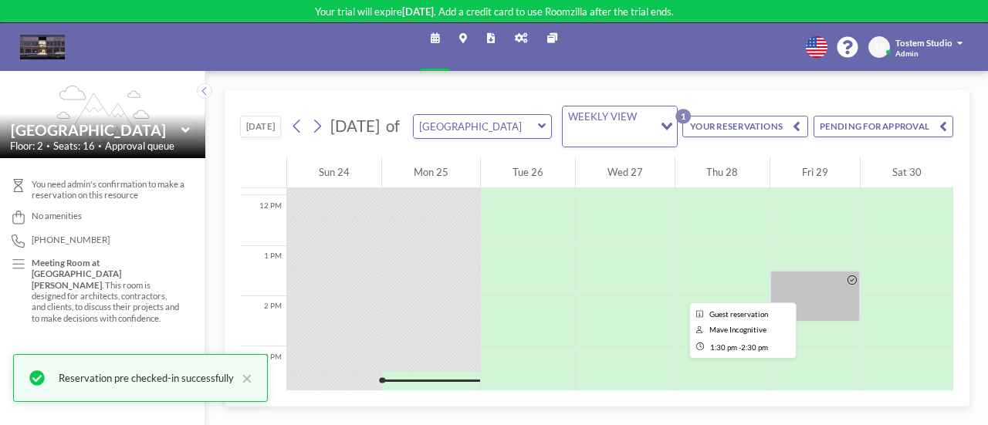
click at [832, 292] on div at bounding box center [815, 296] width 90 height 50
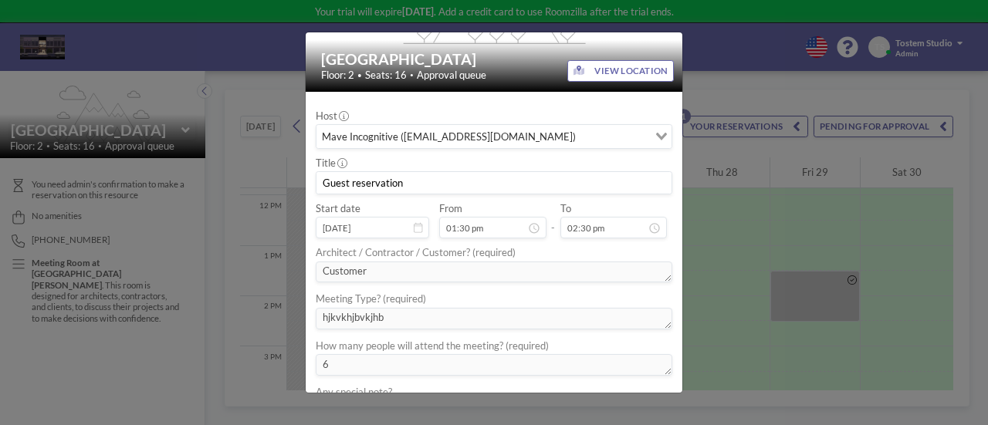
scroll to position [204, 0]
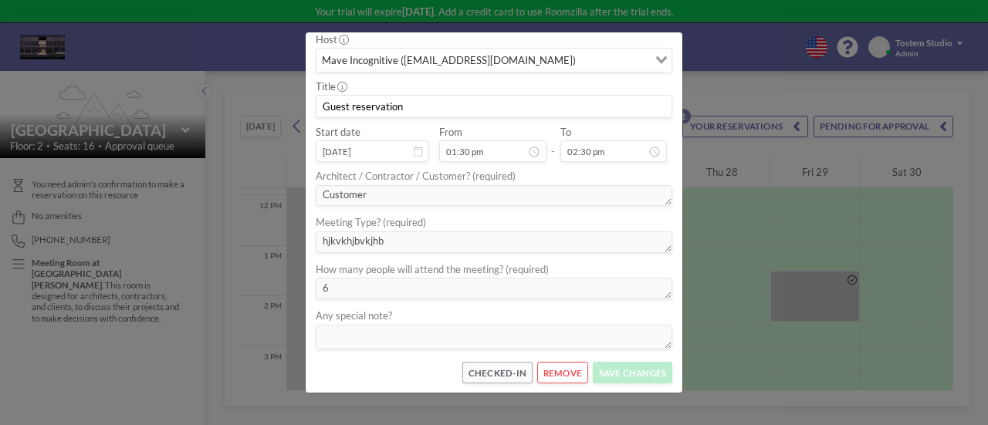
click at [567, 373] on button "REMOVE" at bounding box center [562, 373] width 50 height 22
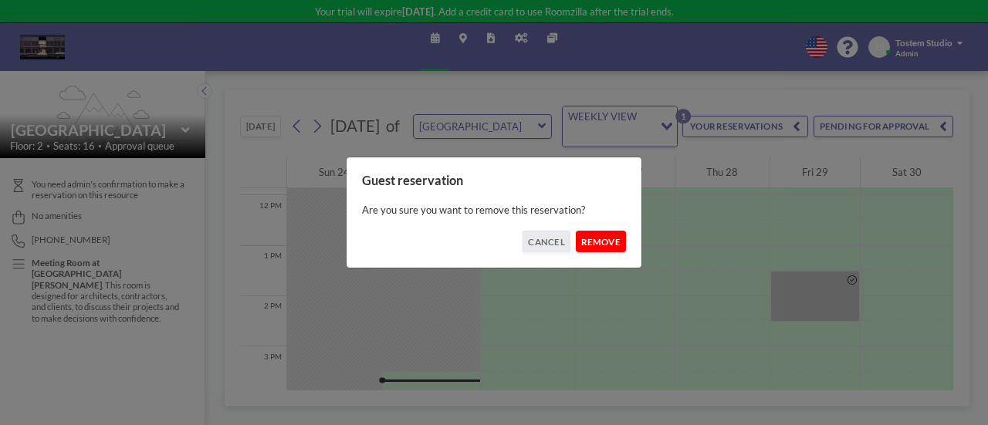
click at [603, 235] on button "REMOVE" at bounding box center [601, 242] width 50 height 22
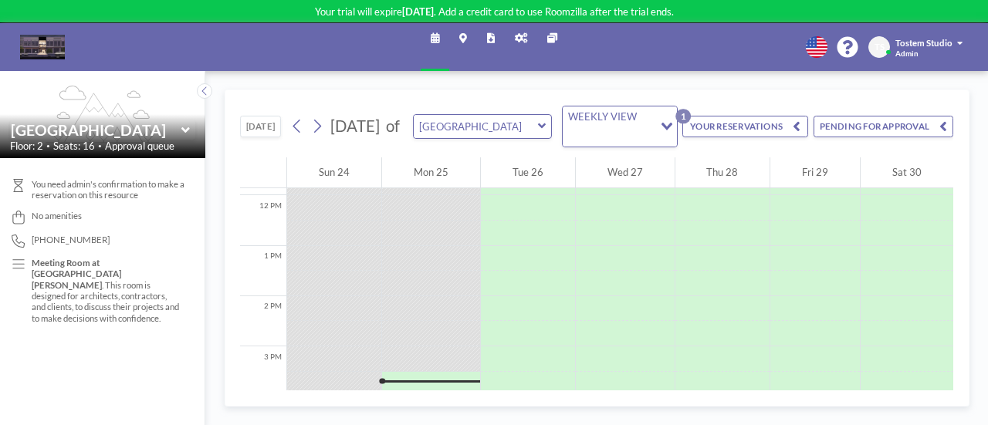
click at [186, 124] on icon at bounding box center [185, 129] width 8 height 12
